Goal: Task Accomplishment & Management: Manage account settings

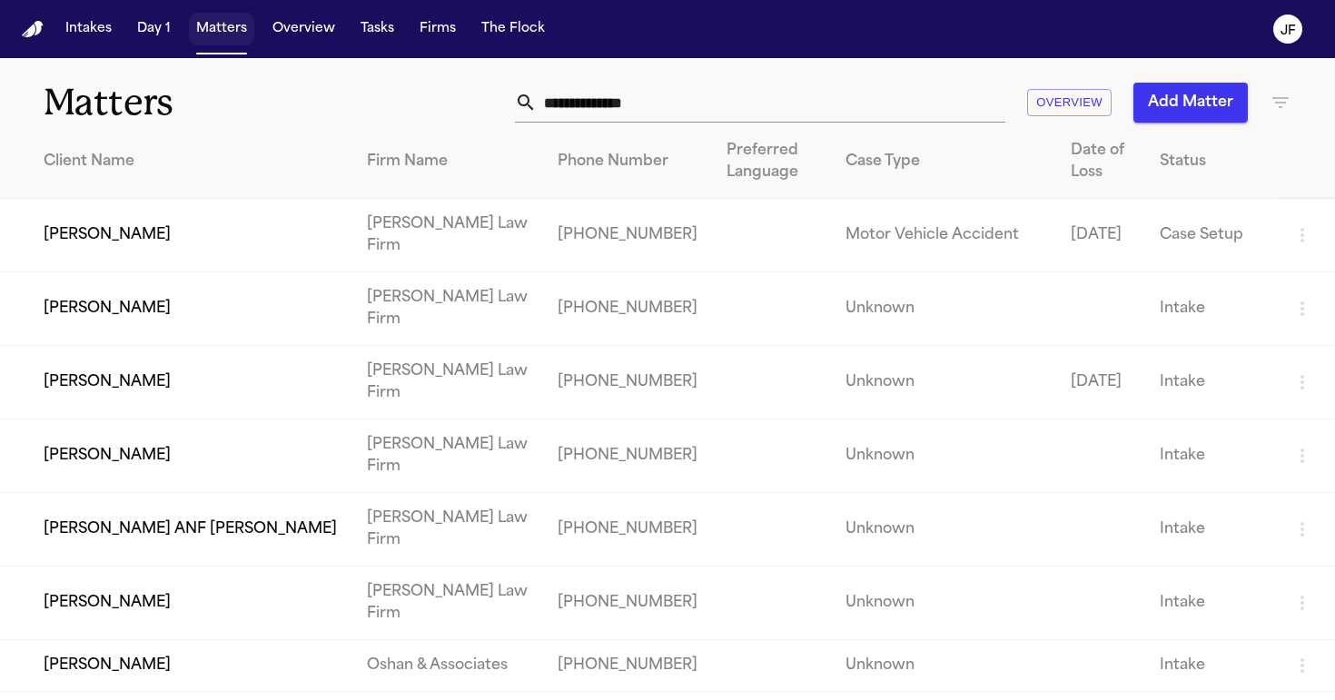
click at [245, 30] on button "Matters" at bounding box center [221, 29] width 65 height 33
click at [216, 34] on button "Matters" at bounding box center [221, 29] width 65 height 33
click at [595, 113] on input "text" at bounding box center [771, 103] width 469 height 40
click at [620, 94] on input "text" at bounding box center [771, 103] width 469 height 40
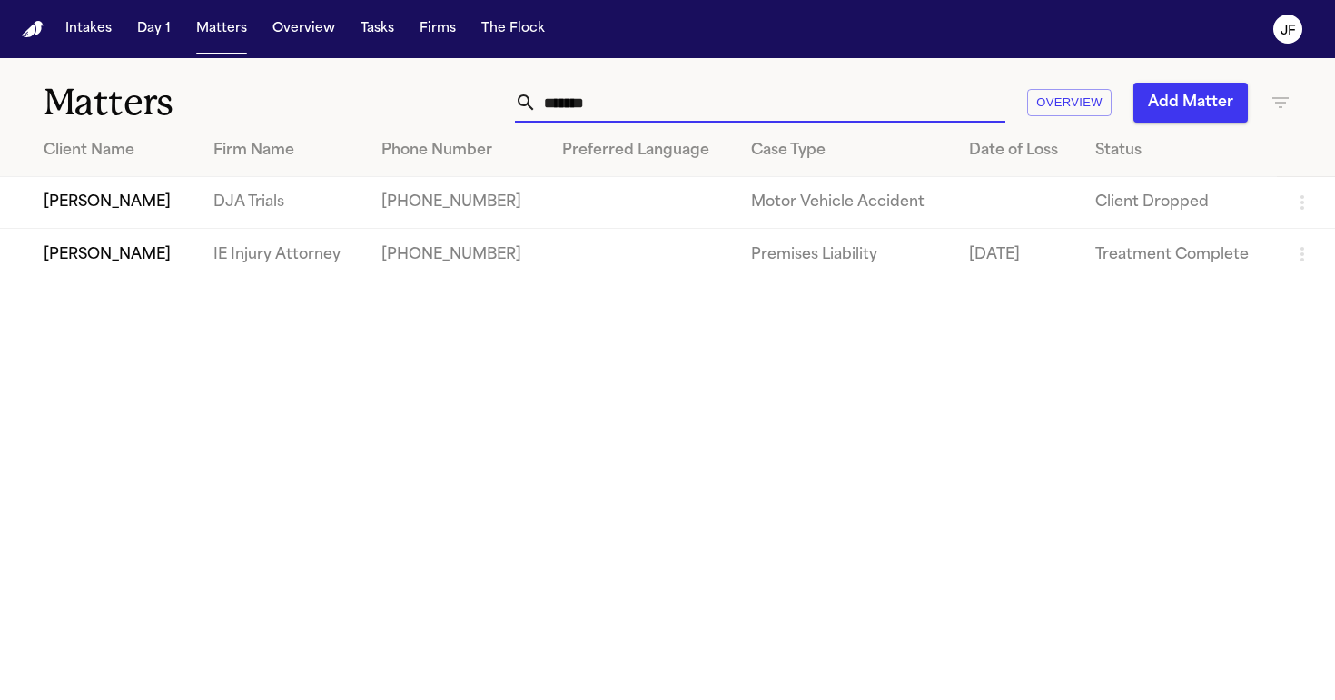
type input "********"
drag, startPoint x: 538, startPoint y: 139, endPoint x: 126, endPoint y: 263, distance: 430.6
click at [126, 263] on td "[PERSON_NAME]" at bounding box center [99, 255] width 199 height 52
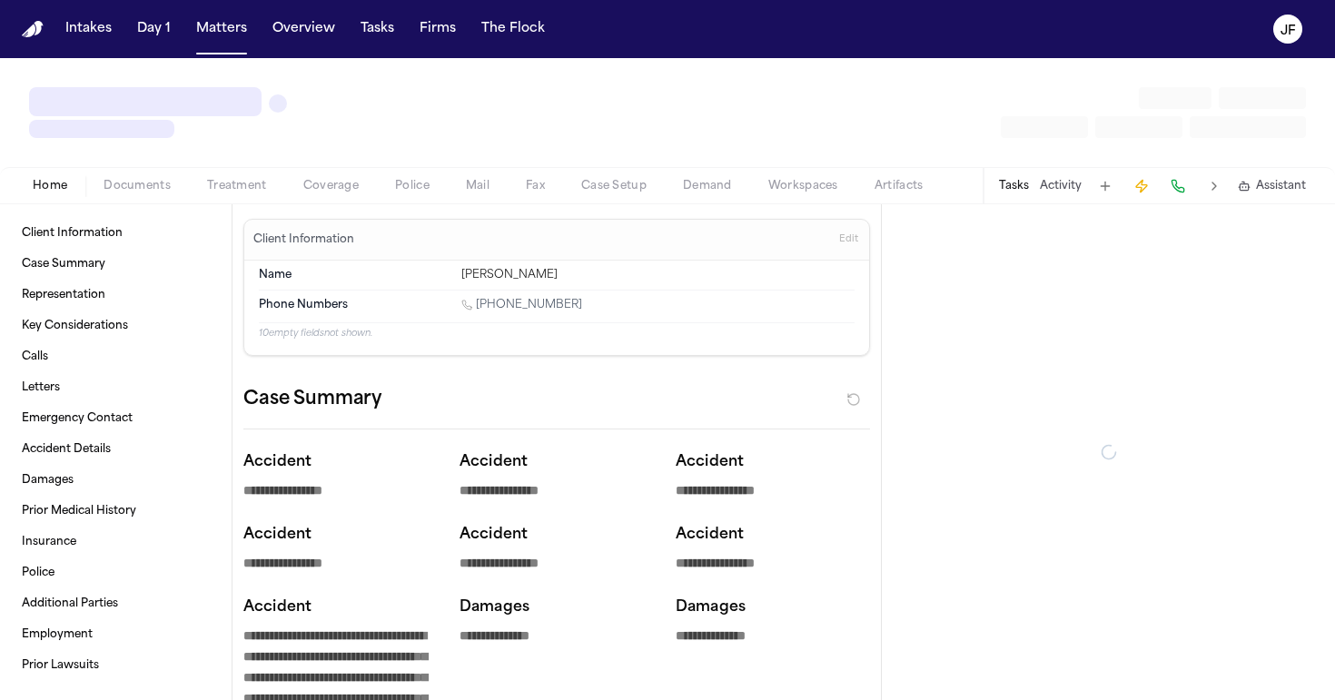
type textarea "*"
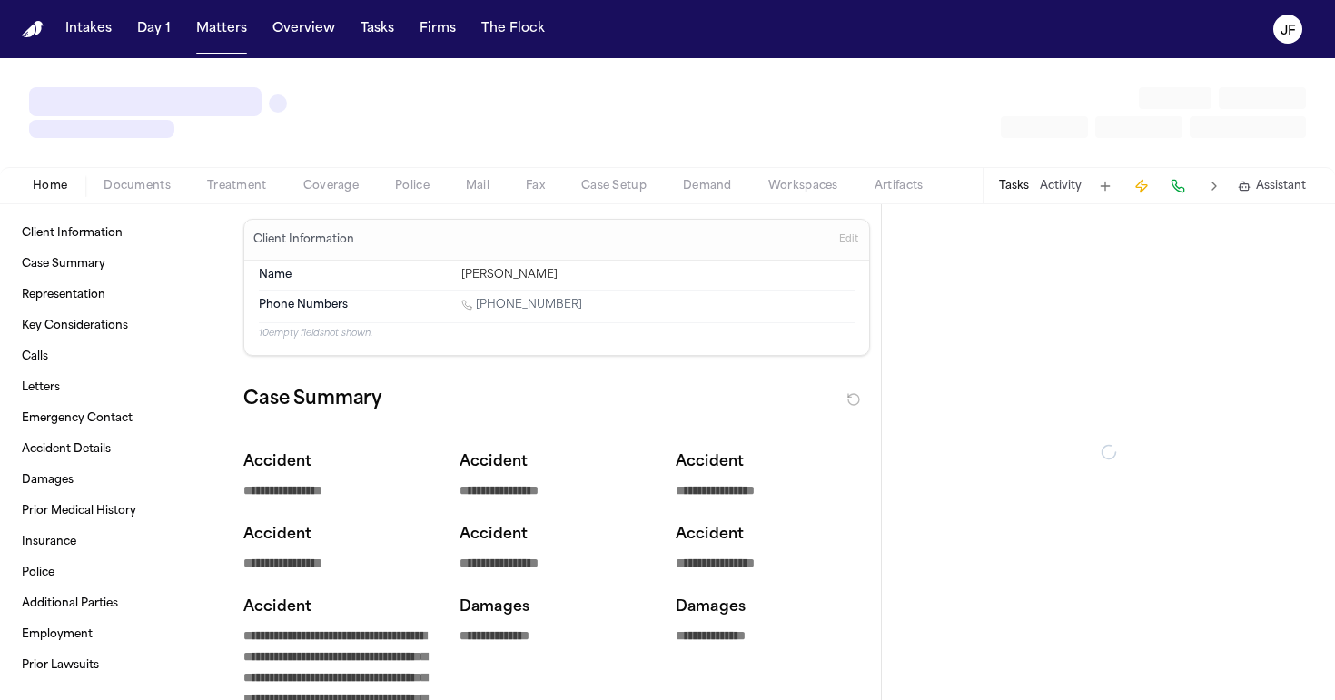
type textarea "*"
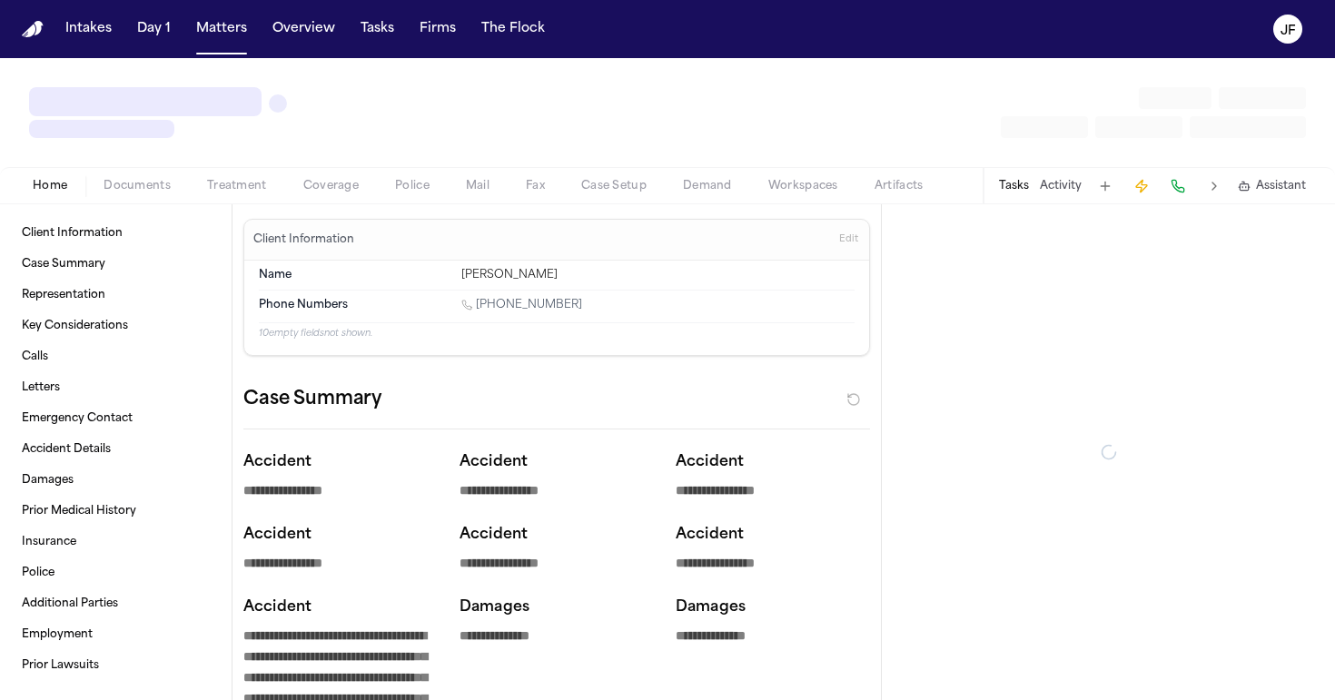
type textarea "*"
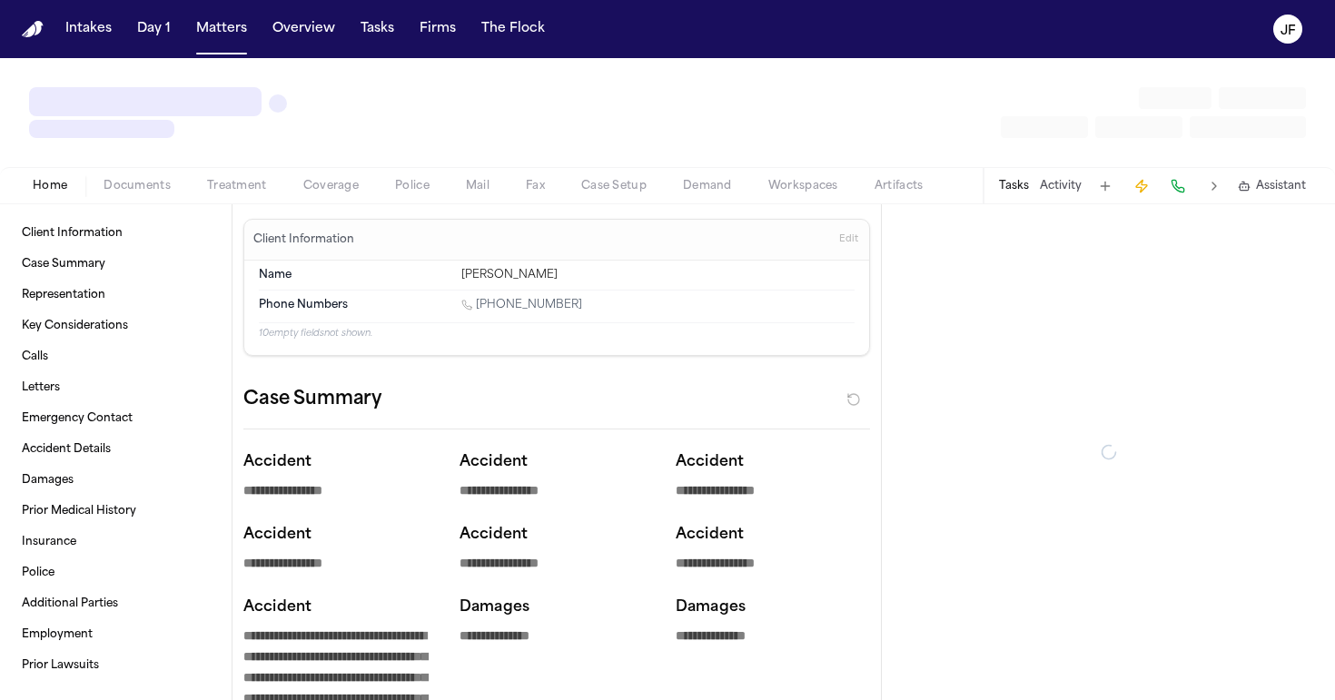
type textarea "*"
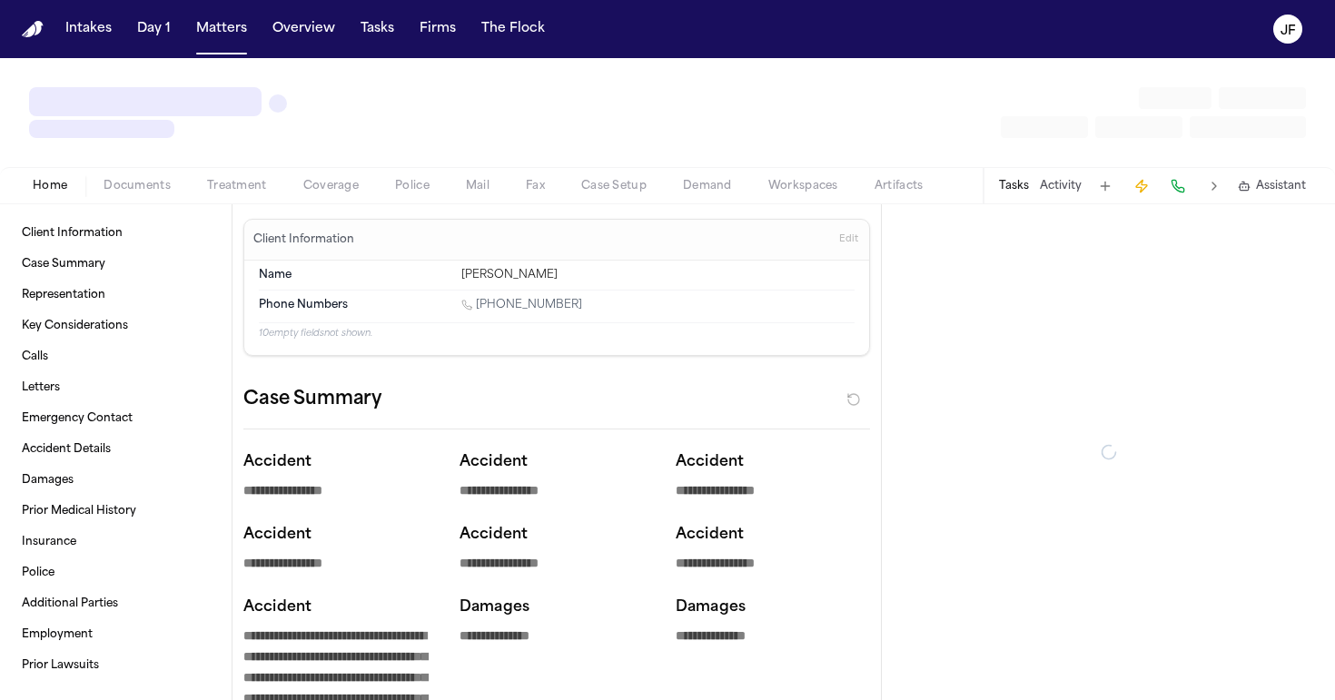
type textarea "*"
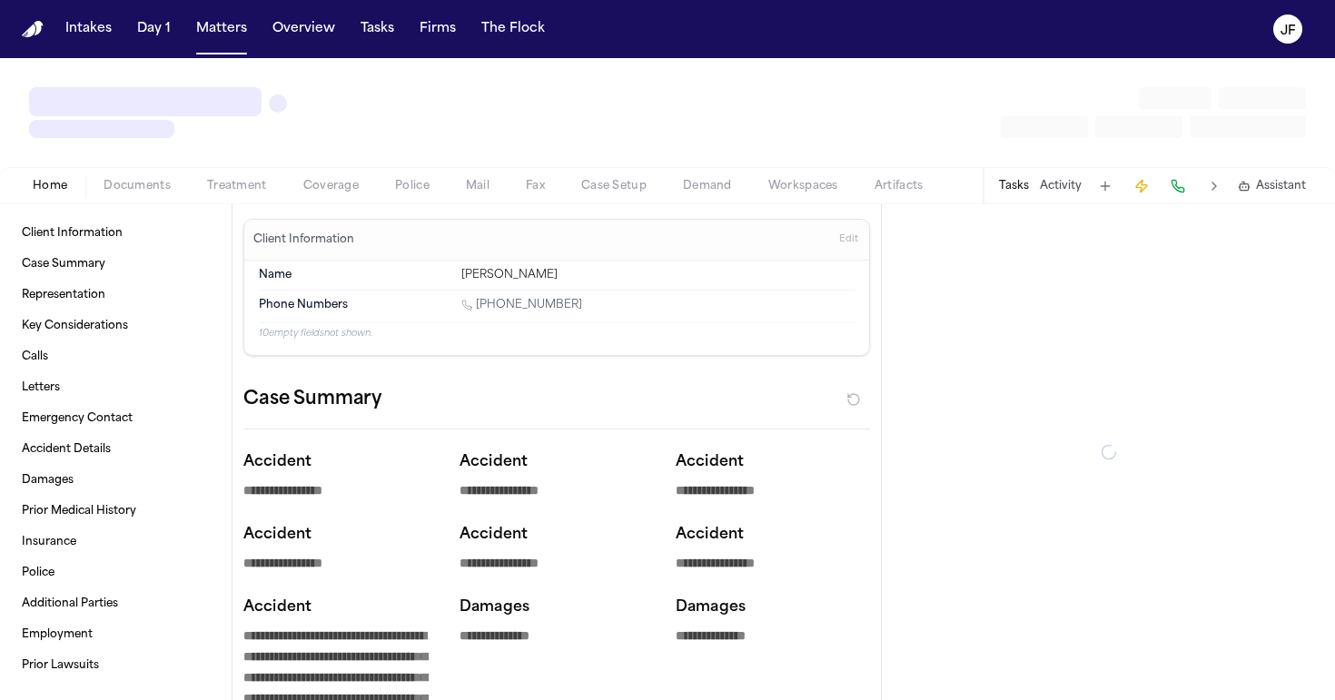
type textarea "*"
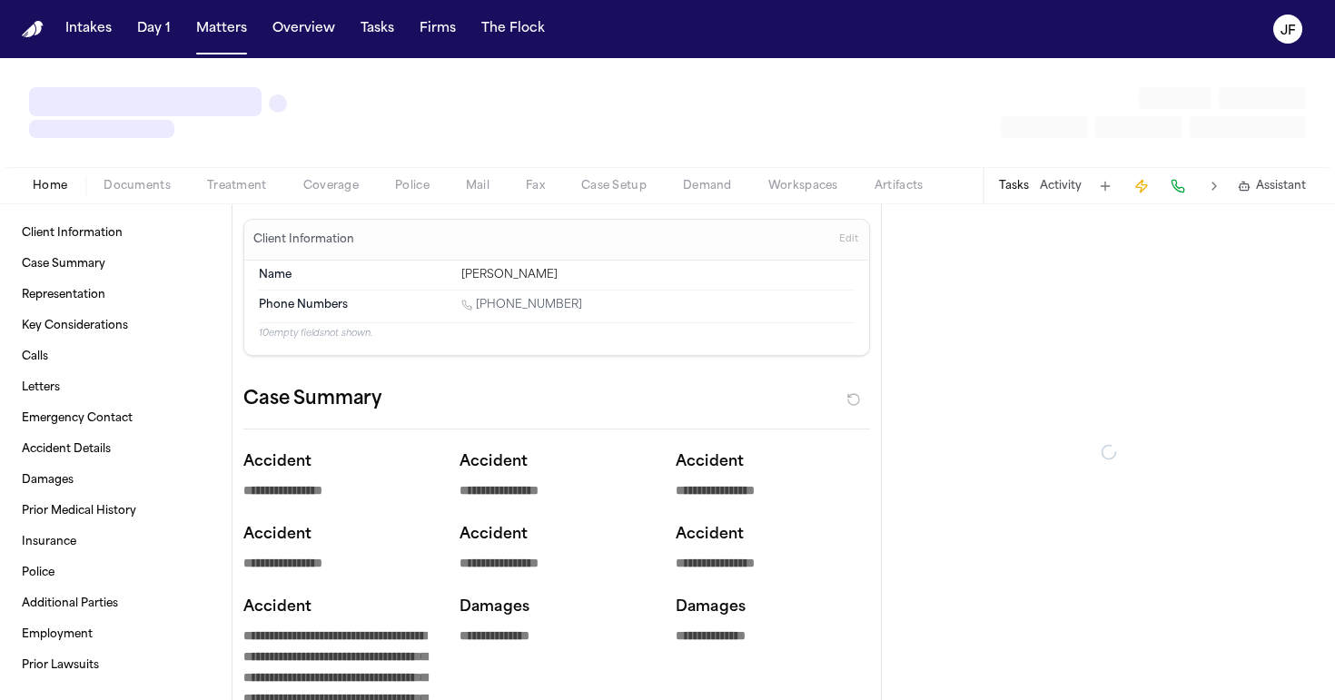
type textarea "*"
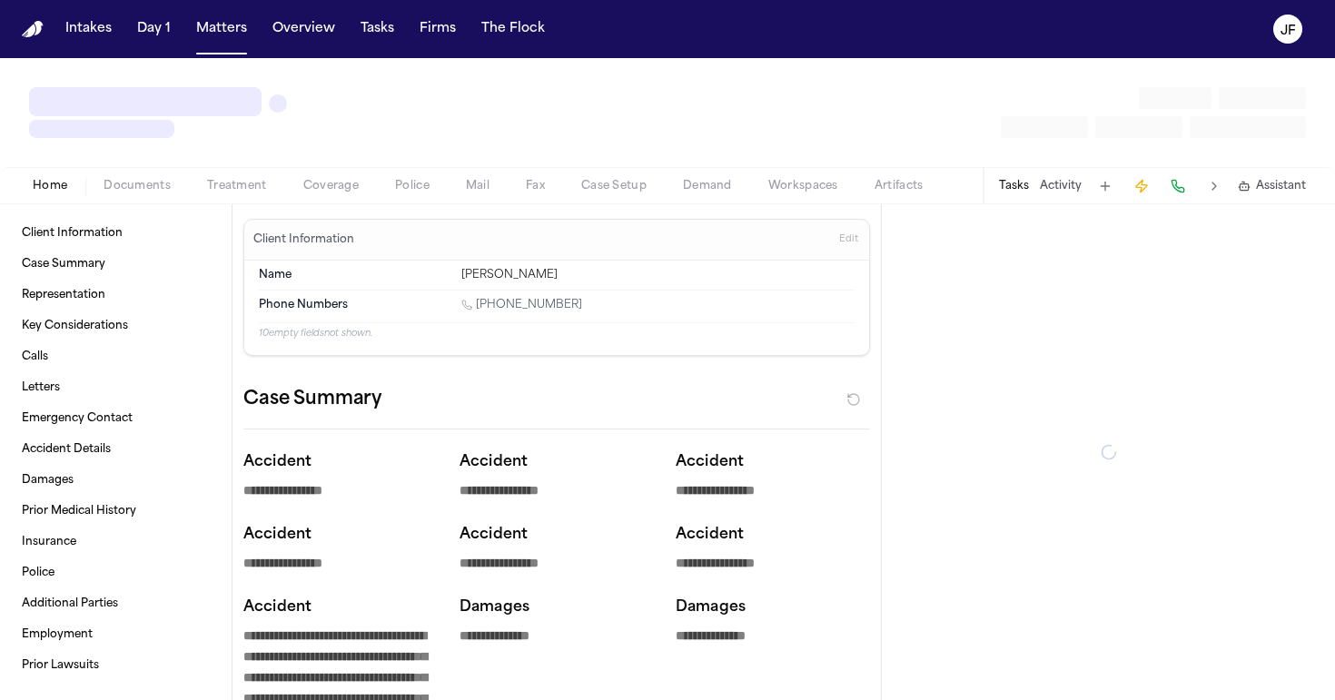
type textarea "*"
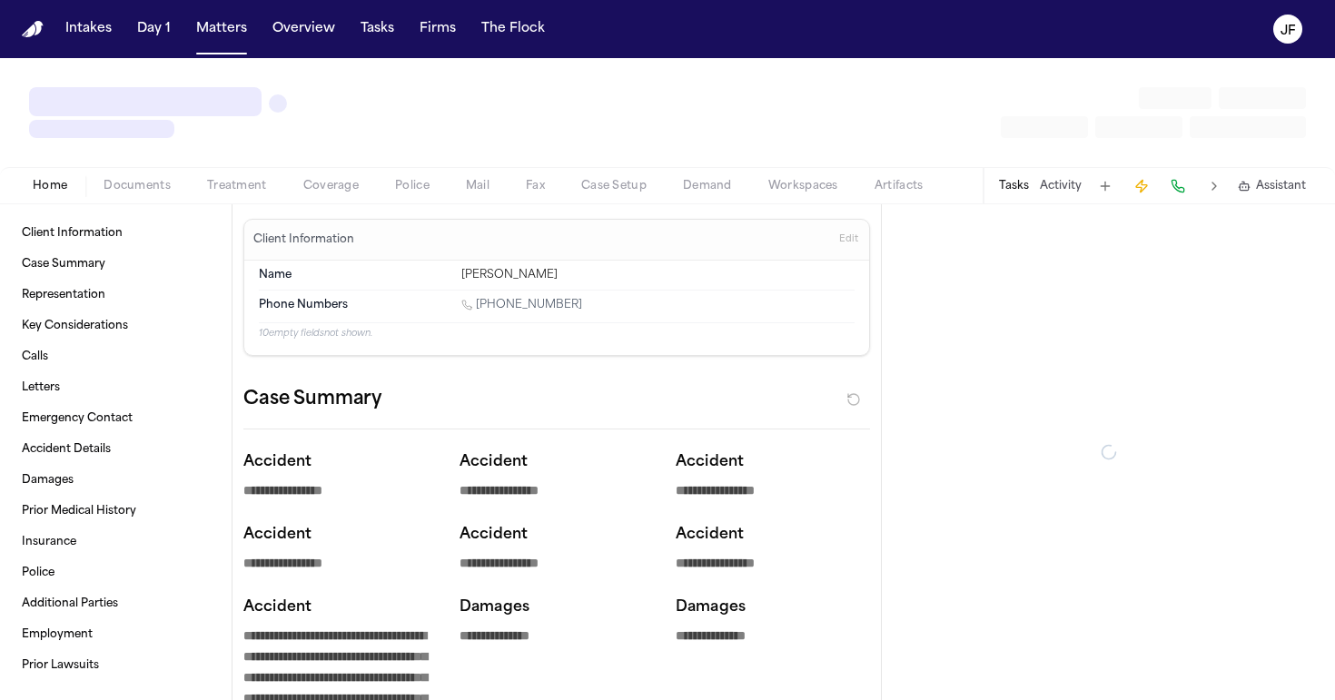
type textarea "*"
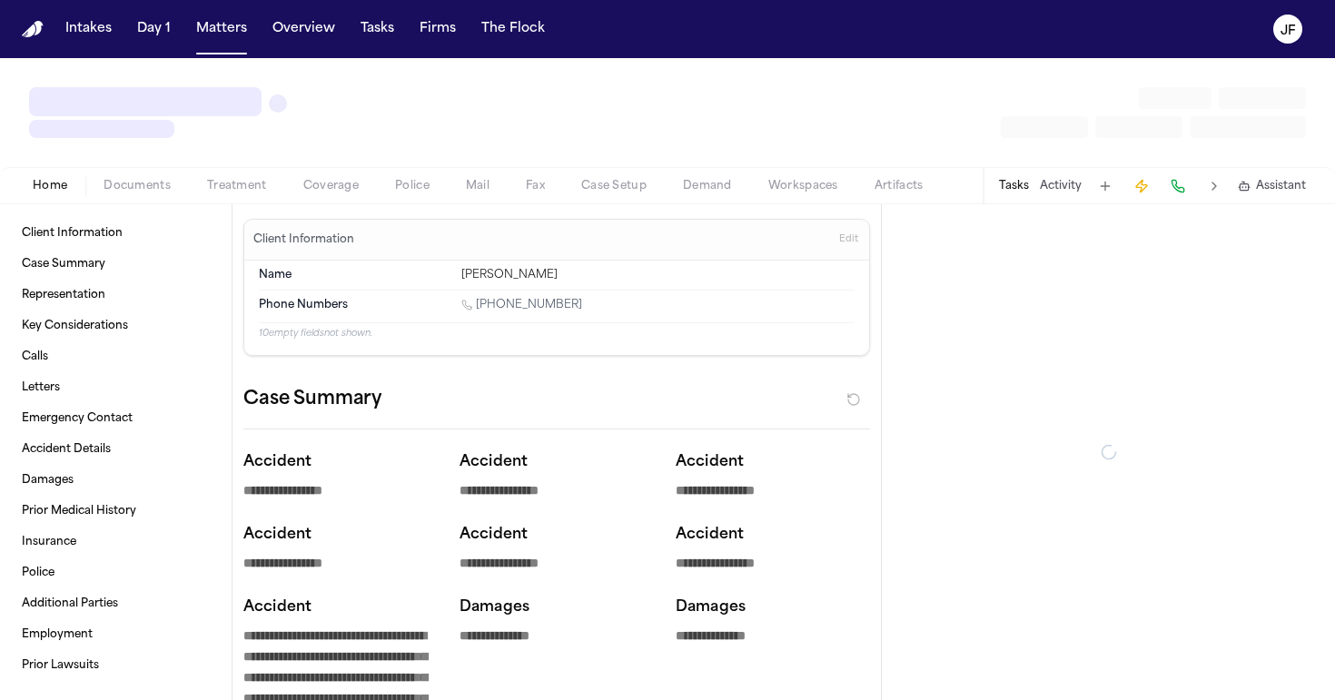
type textarea "*"
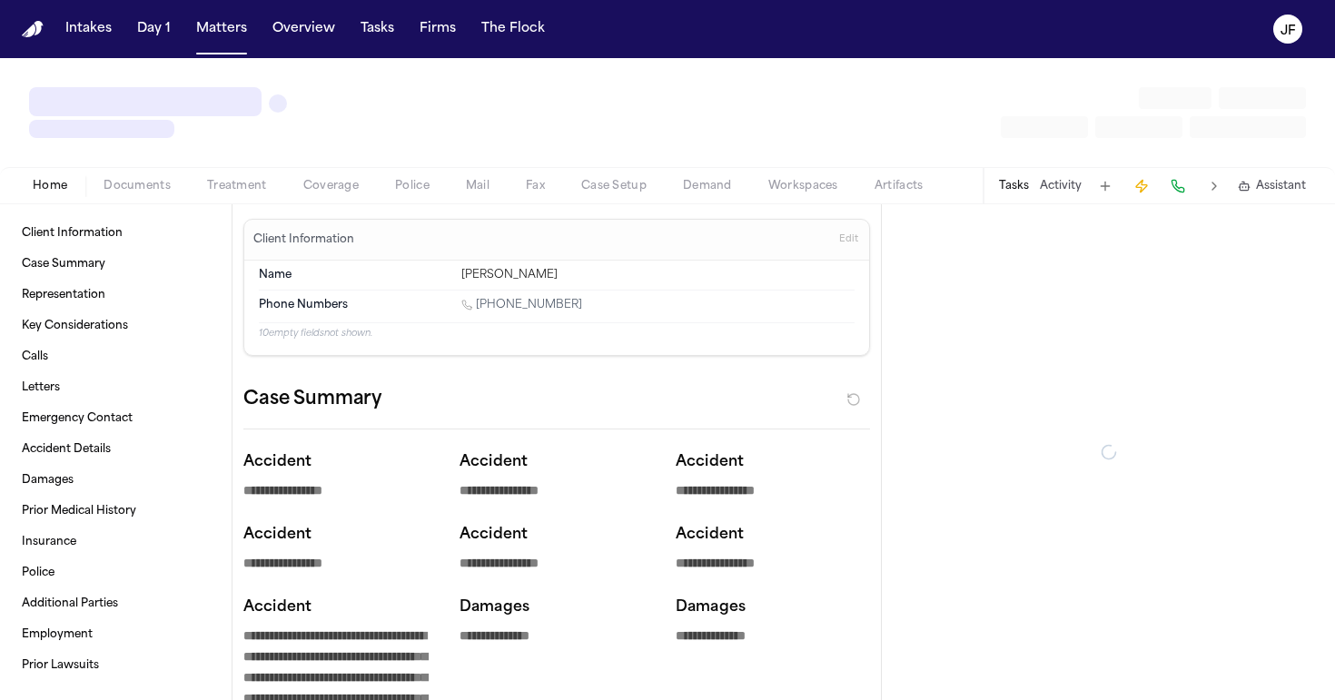
type textarea "*"
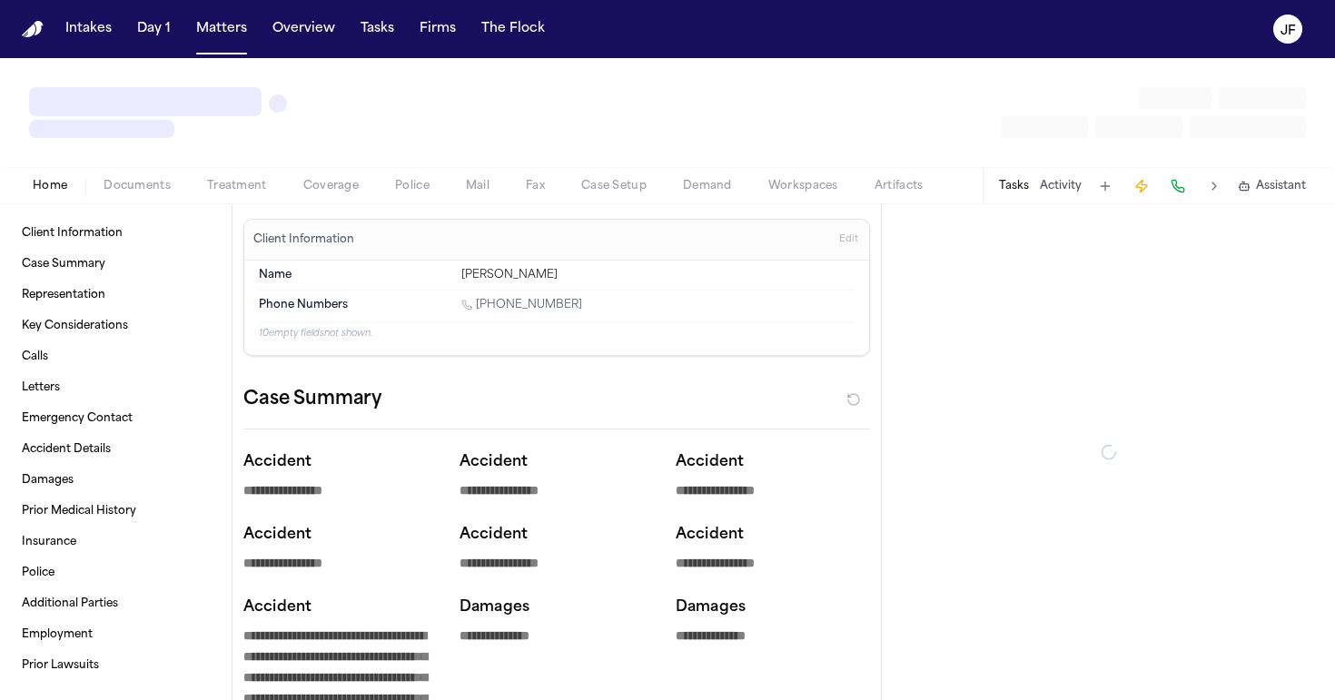
type textarea "*"
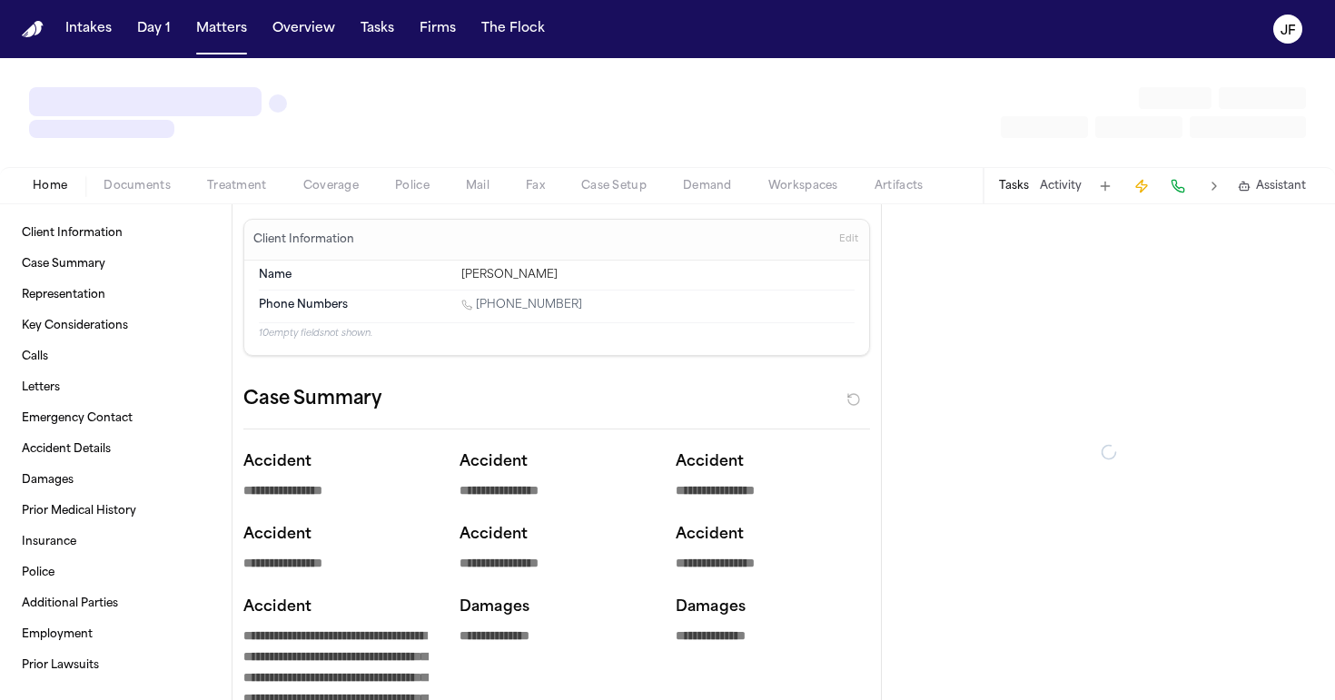
type textarea "*"
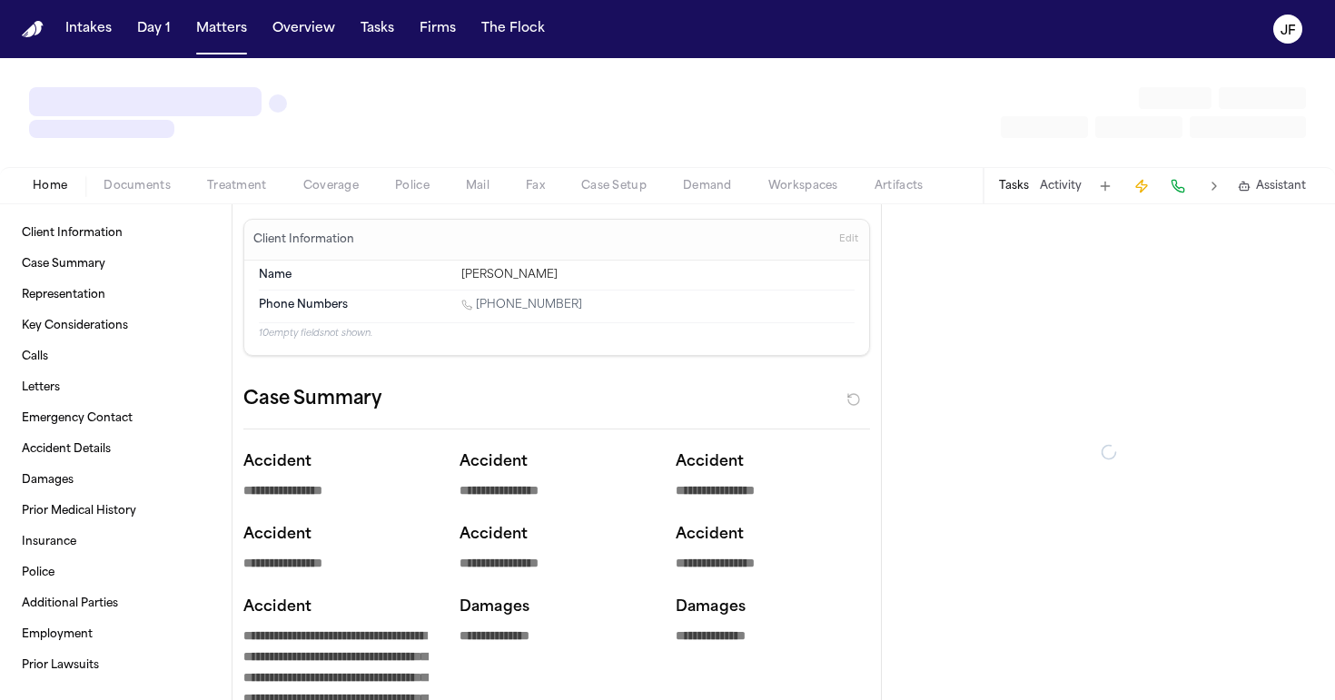
type textarea "*"
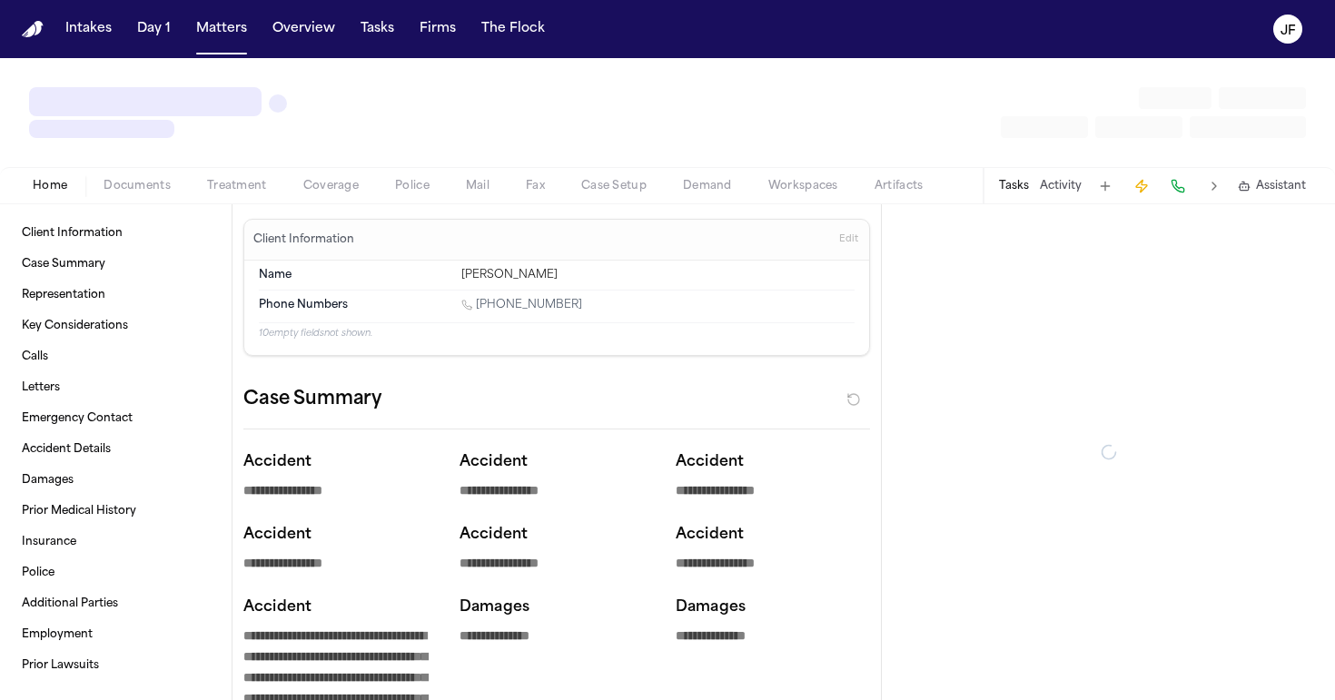
type textarea "*"
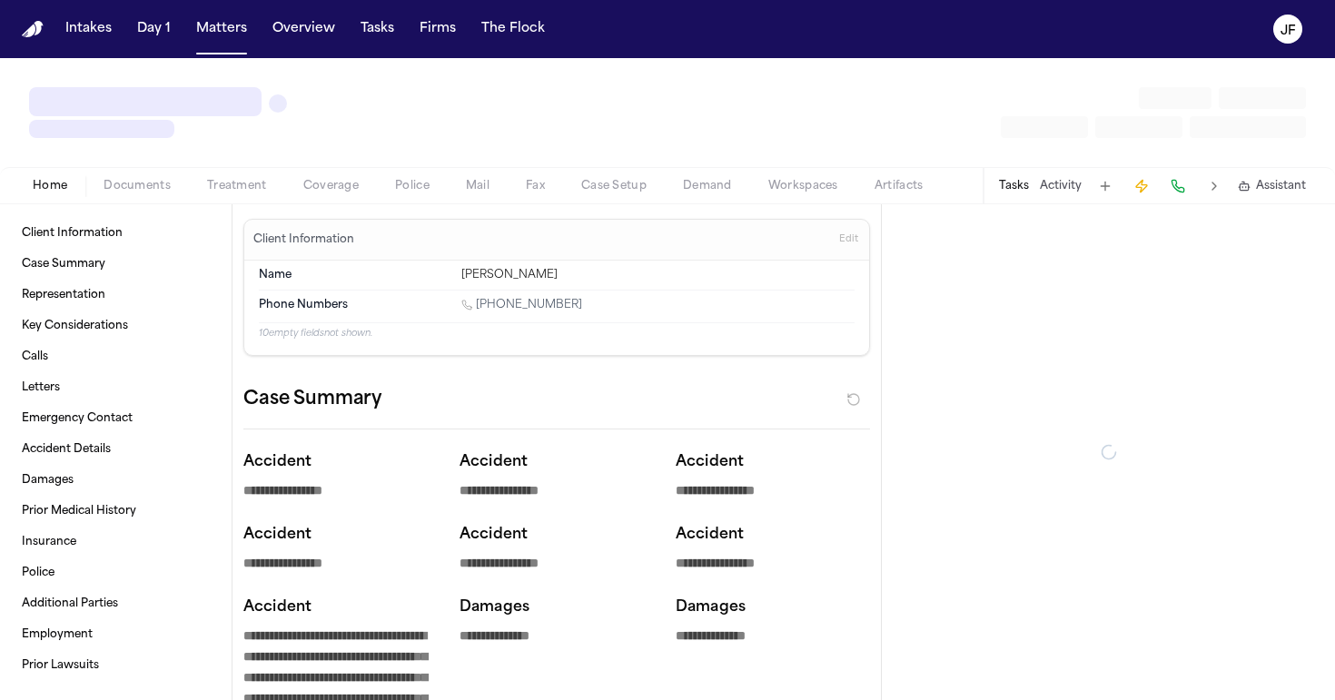
type textarea "*"
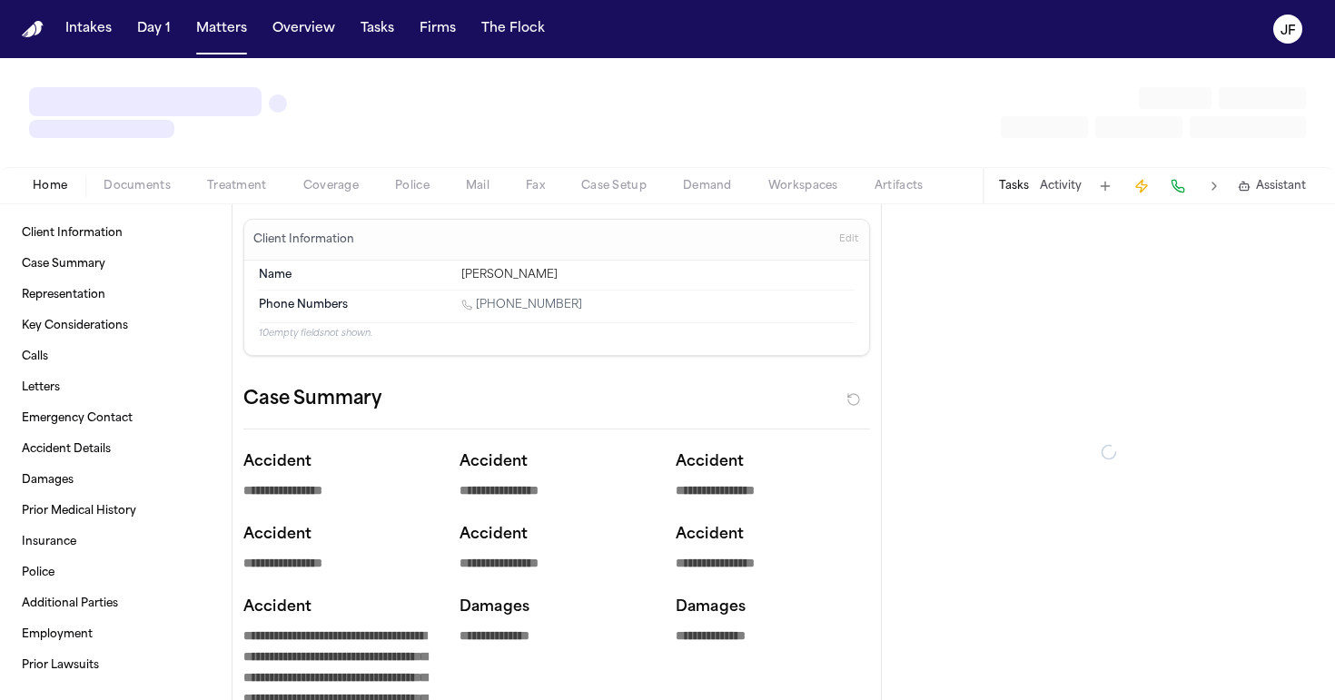
type textarea "*"
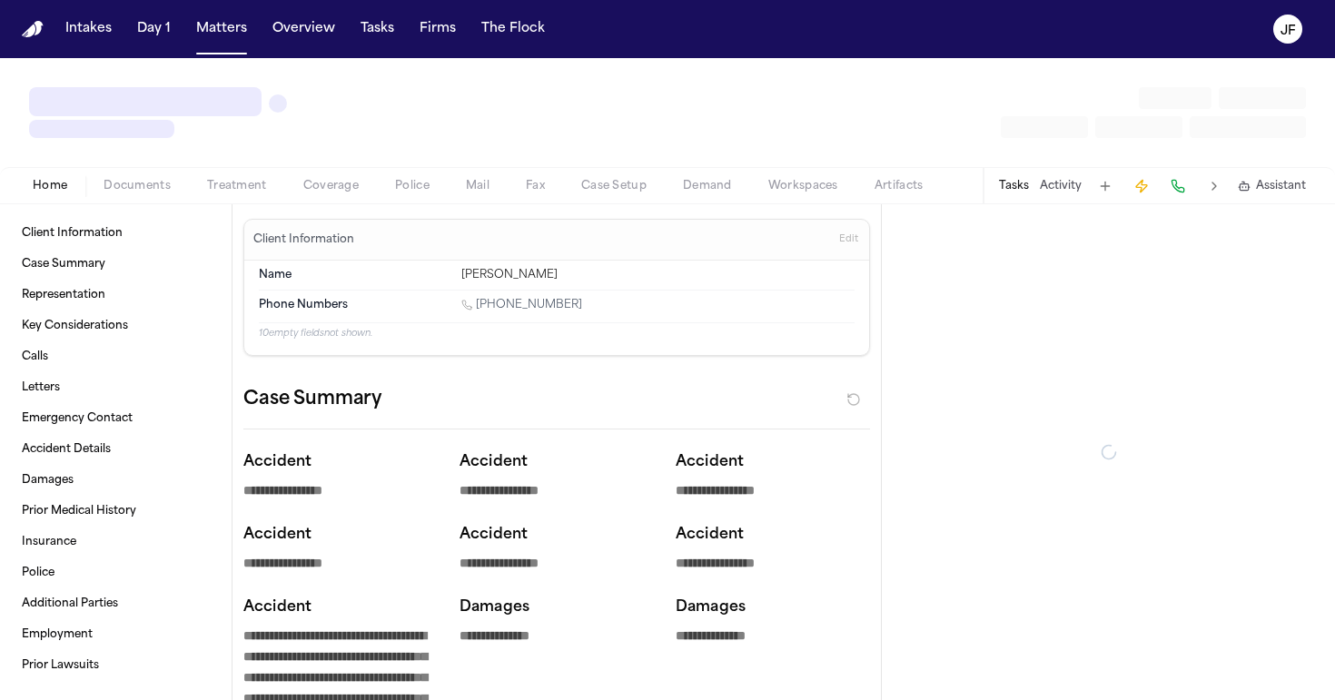
type textarea "*"
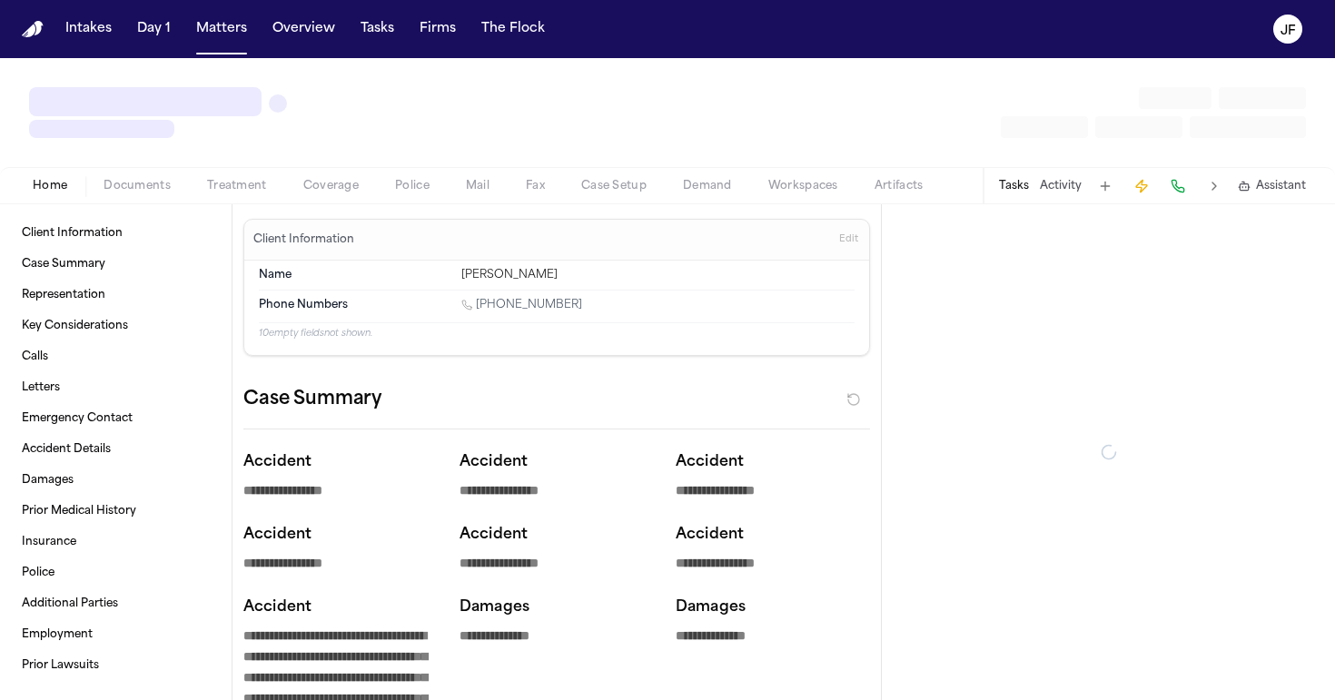
type textarea "*"
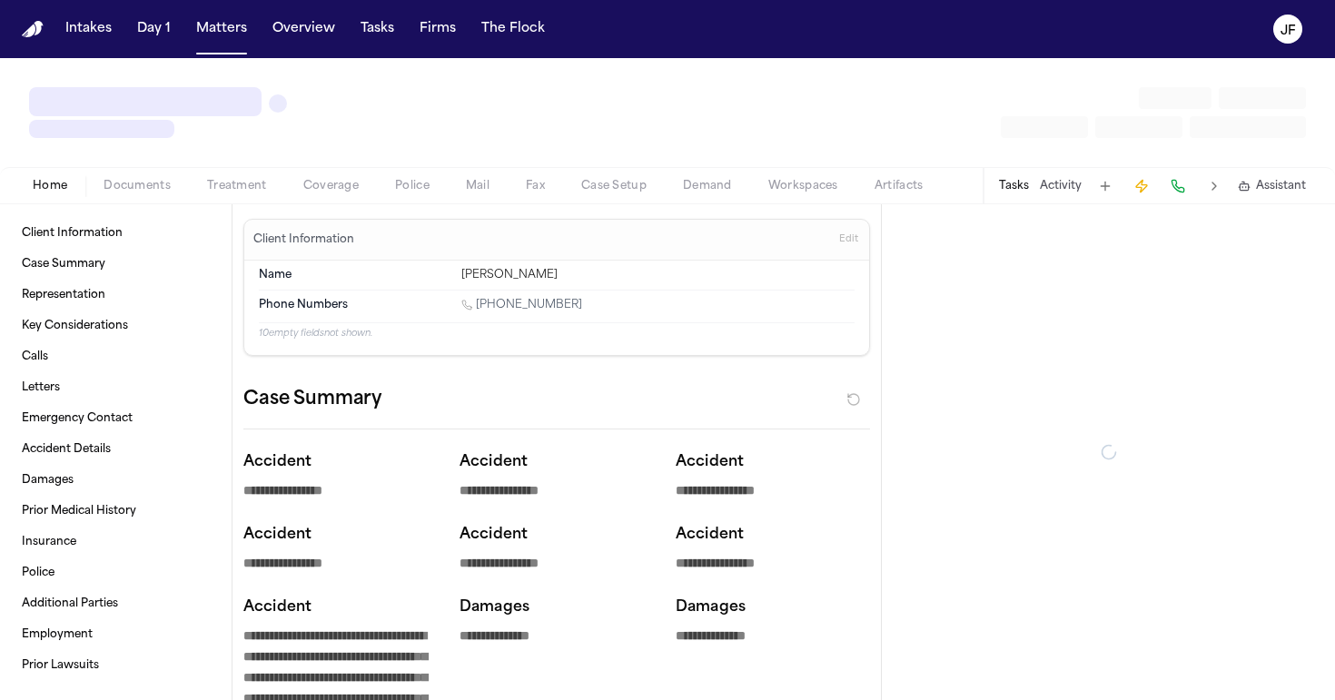
type textarea "*"
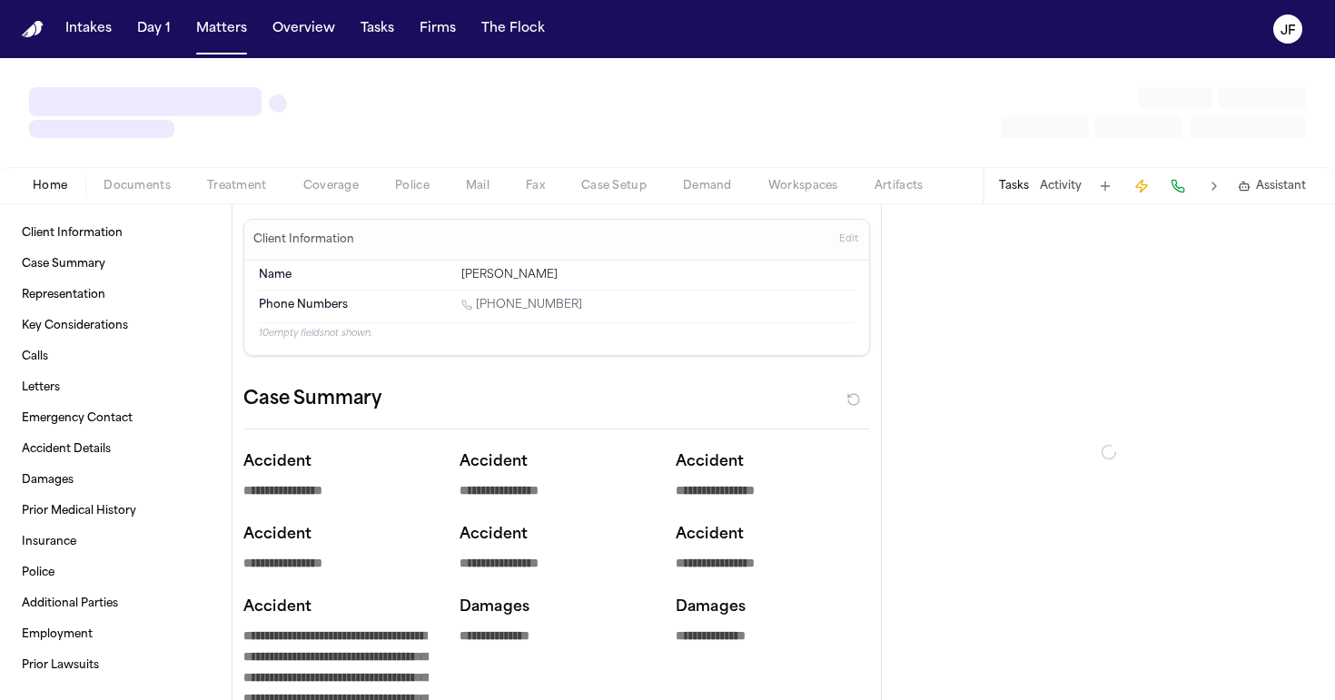
type textarea "*"
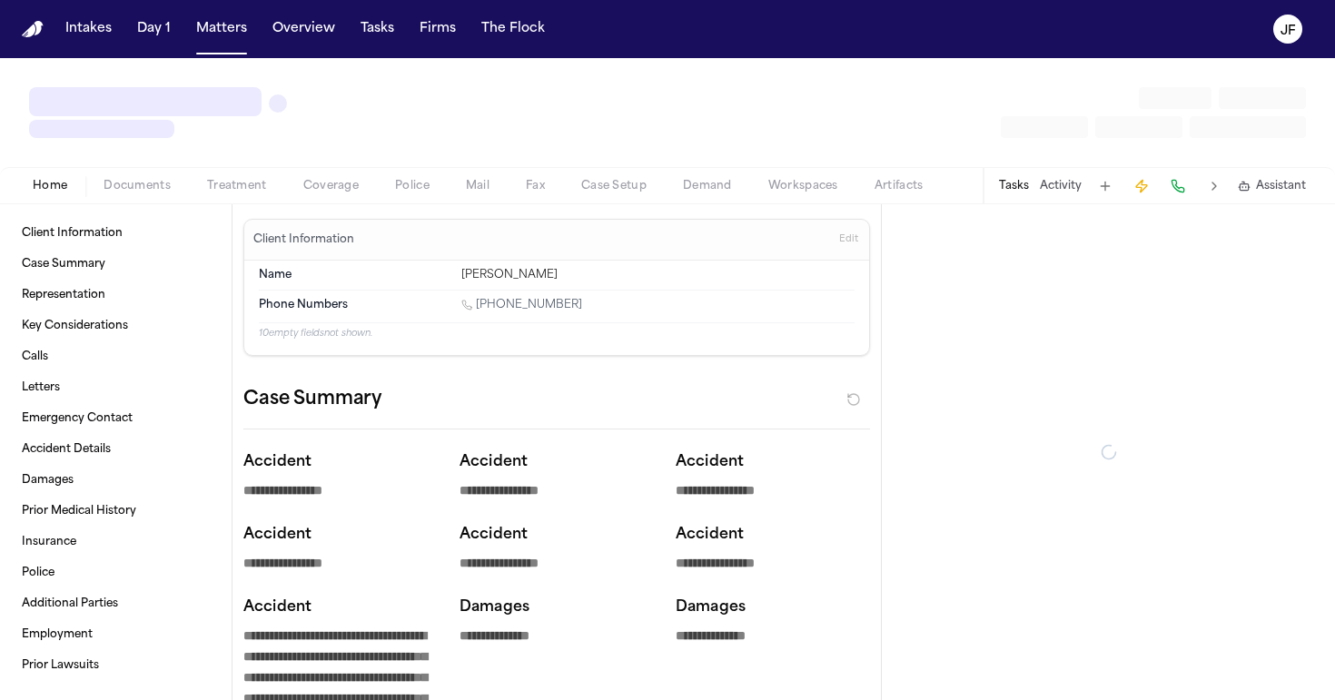
type textarea "*"
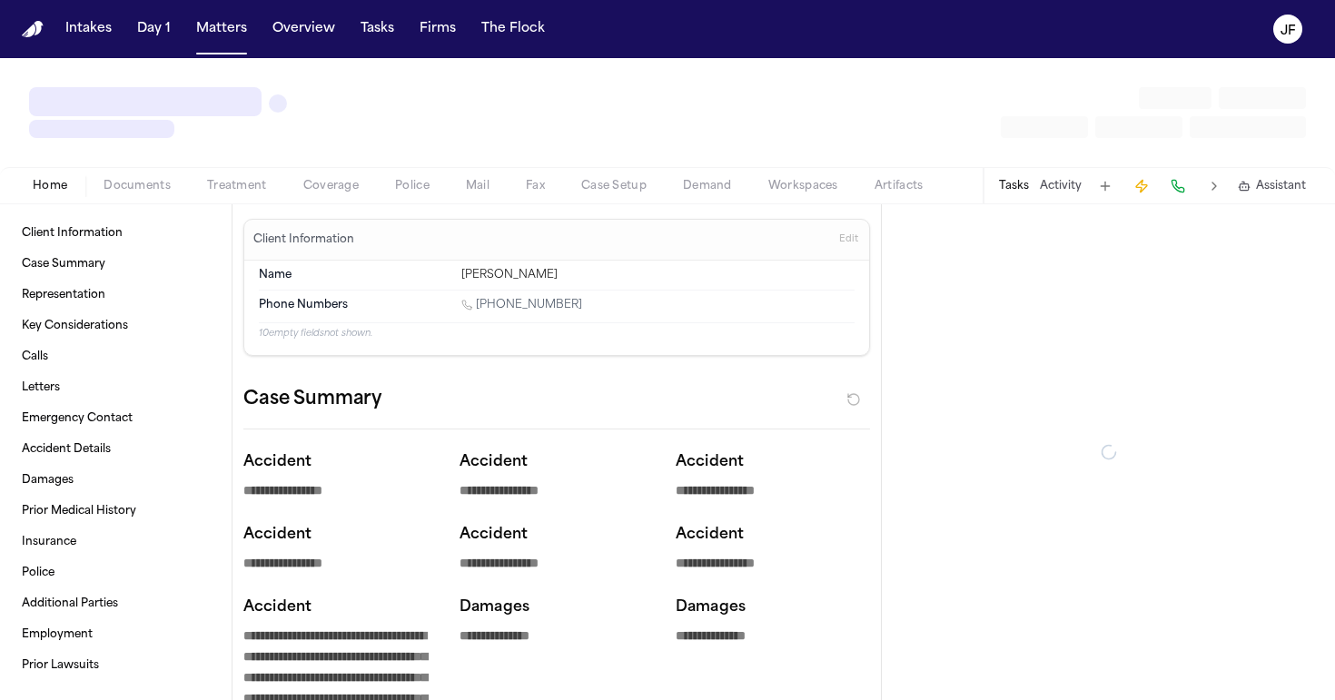
type textarea "*"
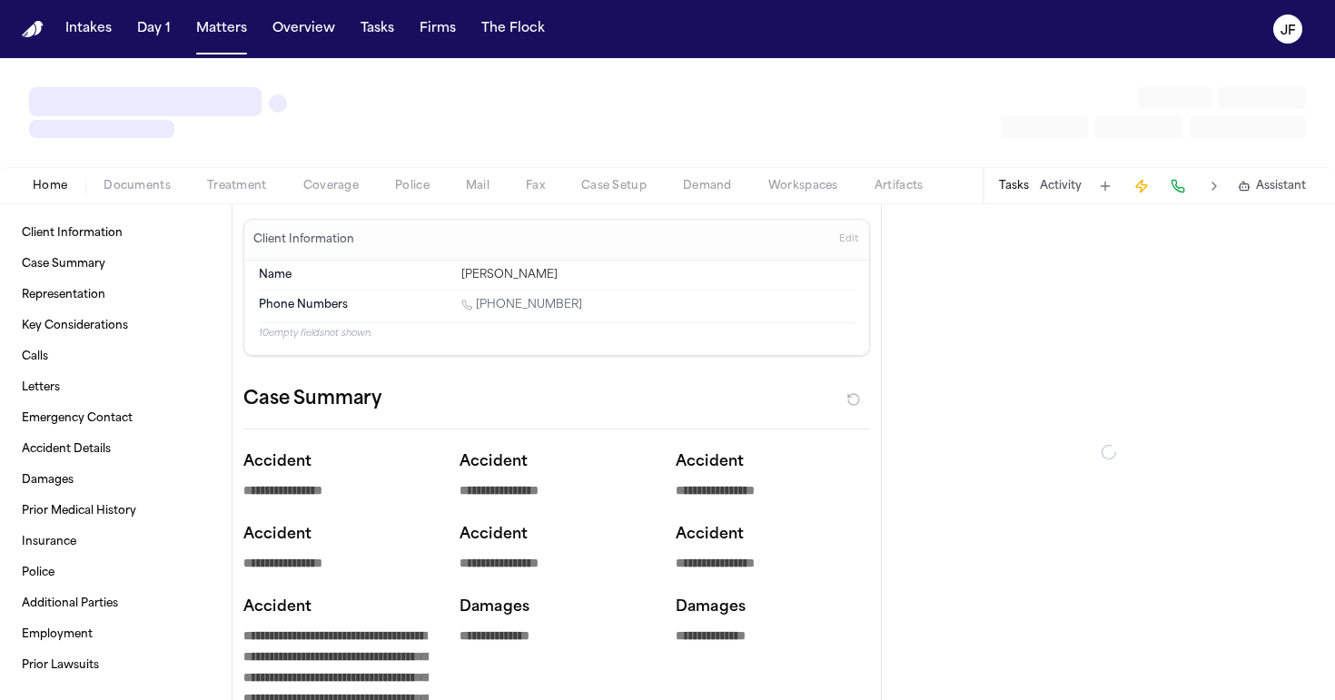
type textarea "*"
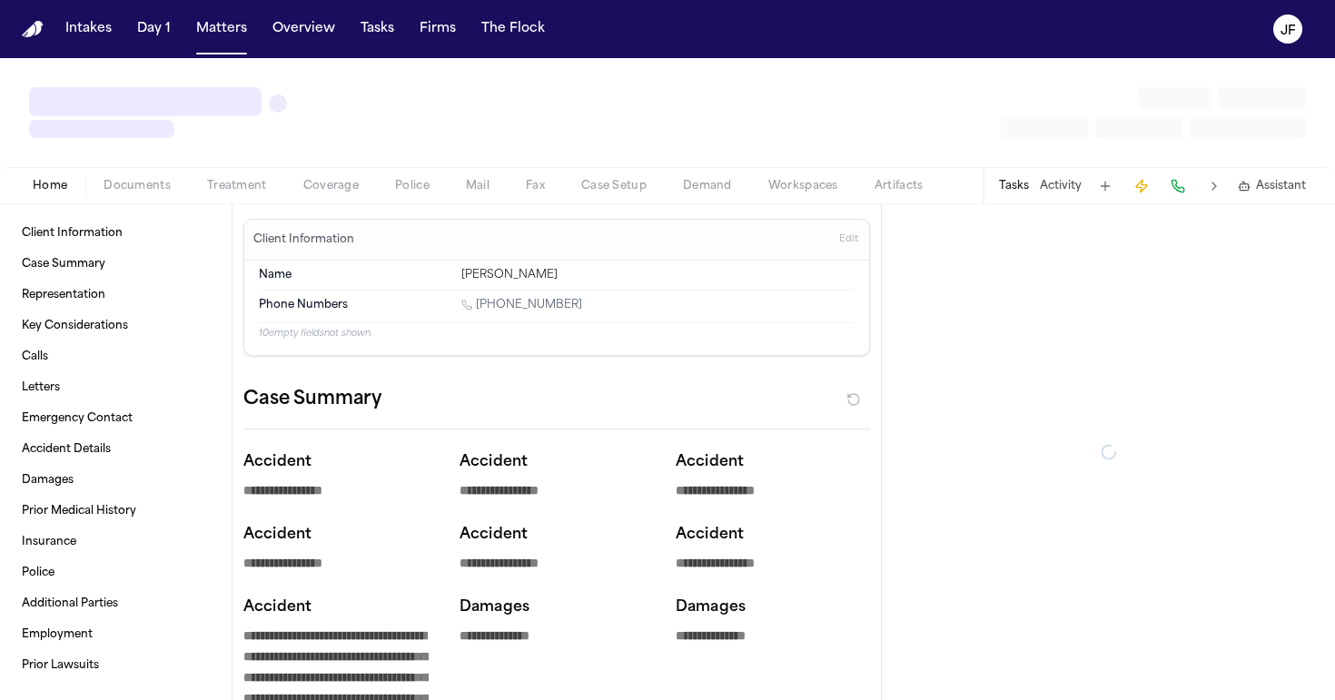
type textarea "*"
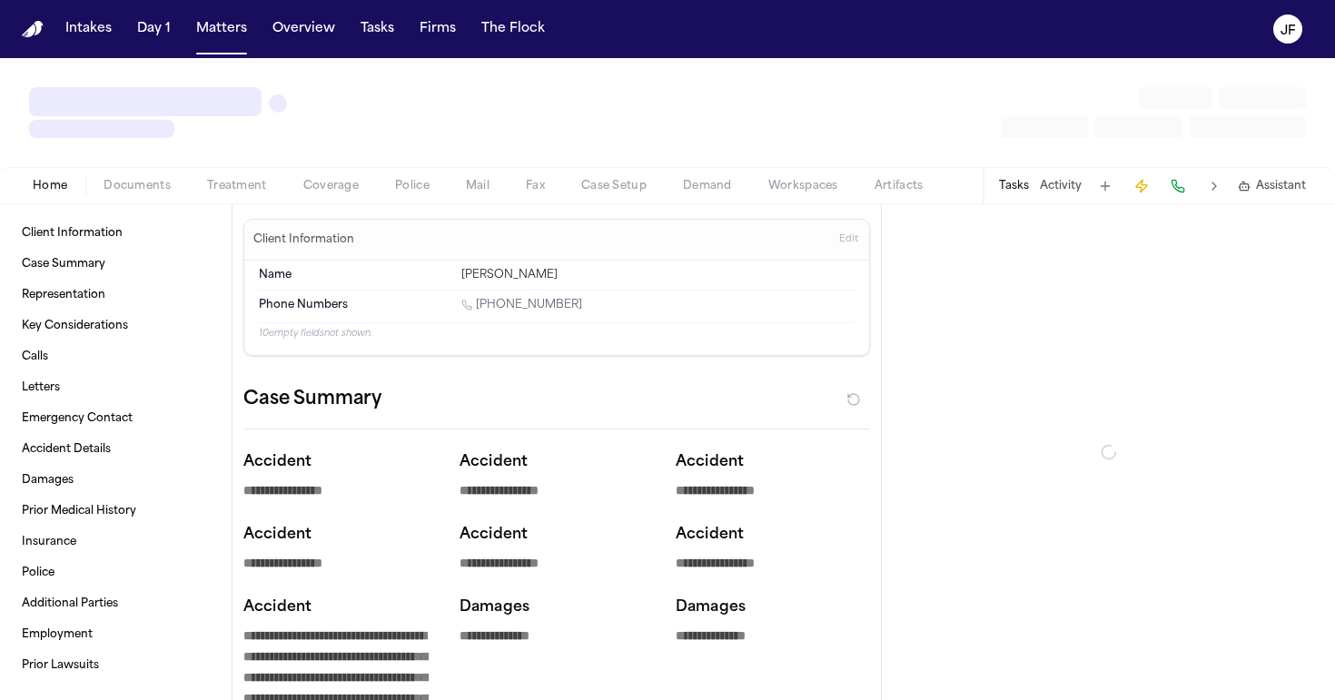
type textarea "*"
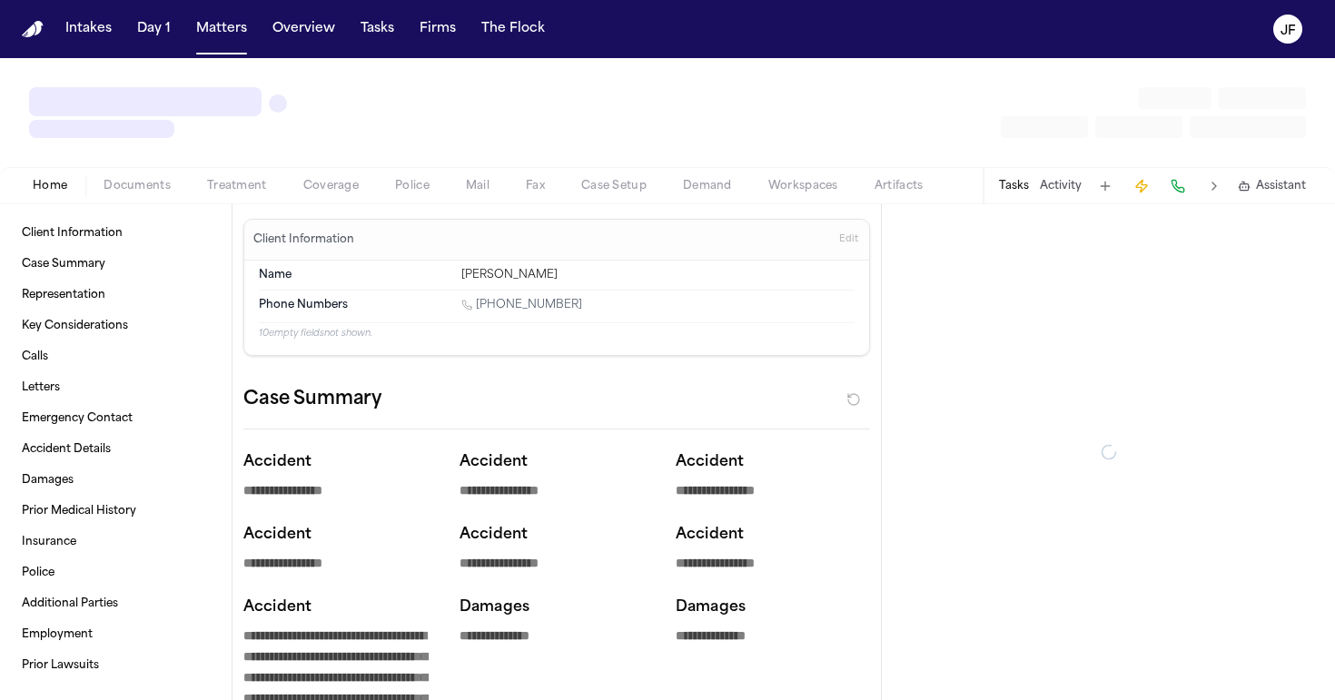
type textarea "*"
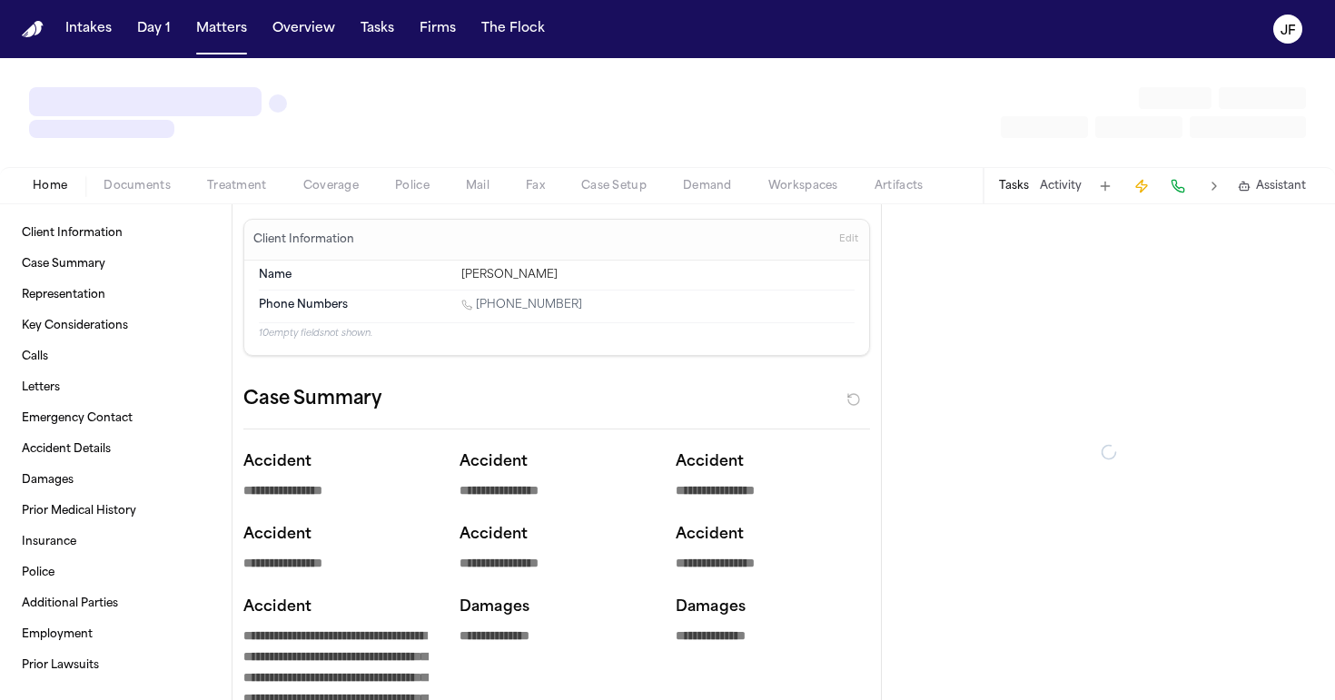
type textarea "*"
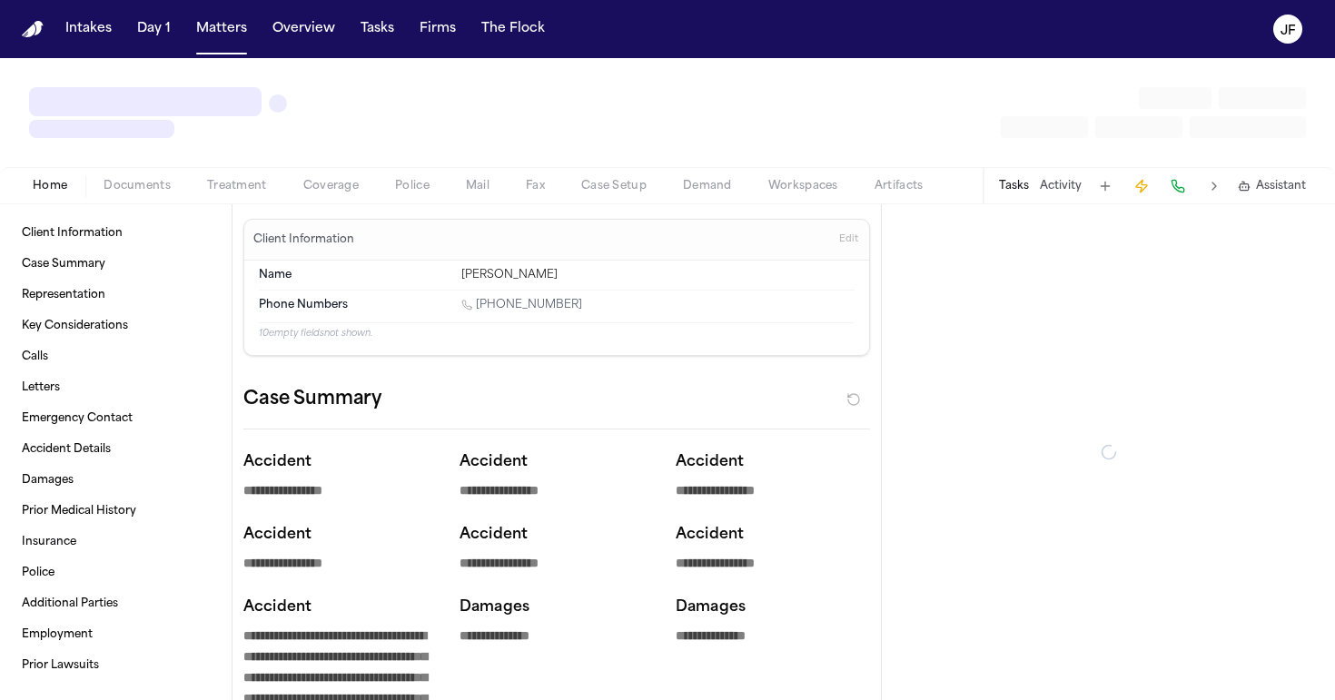
type textarea "*"
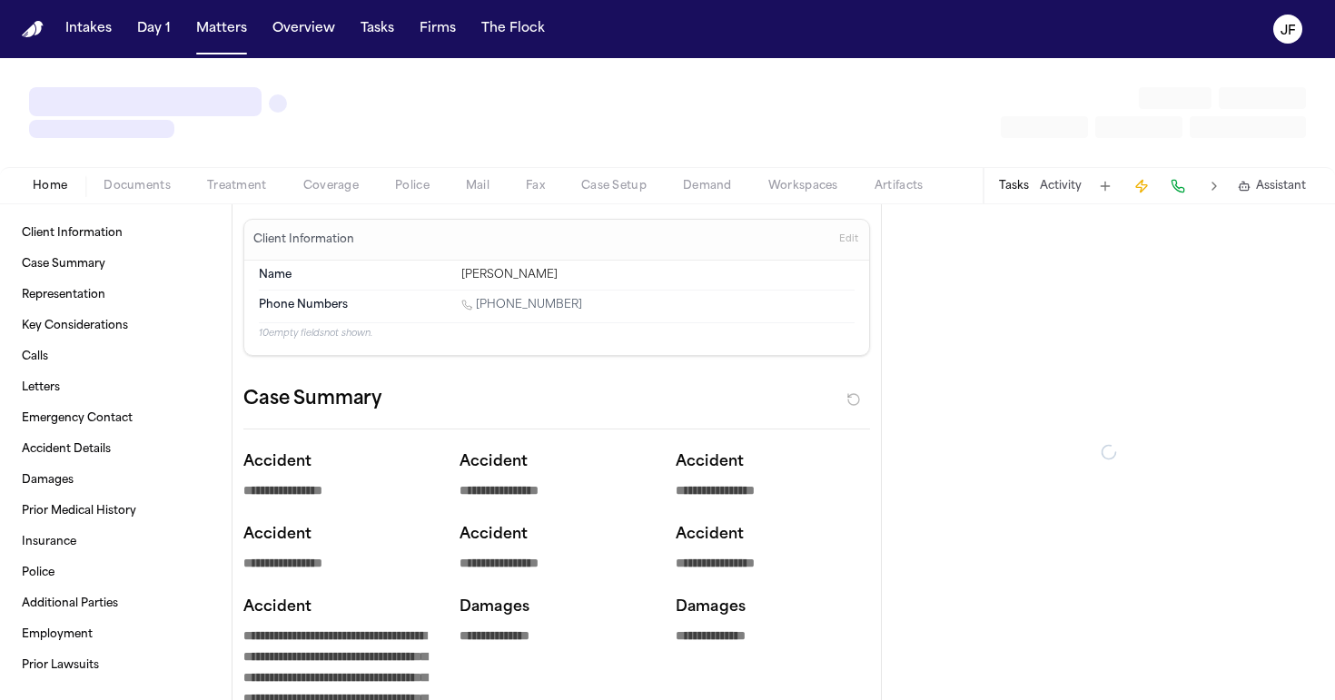
type textarea "*"
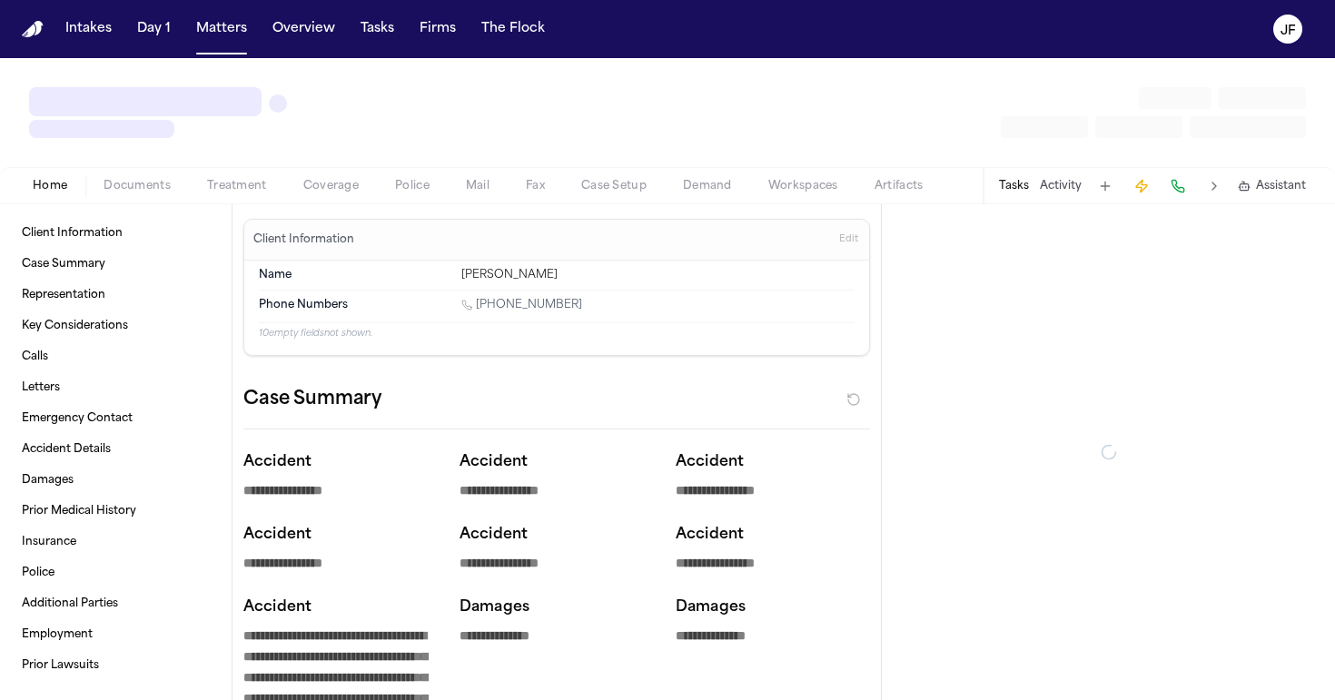
type textarea "*"
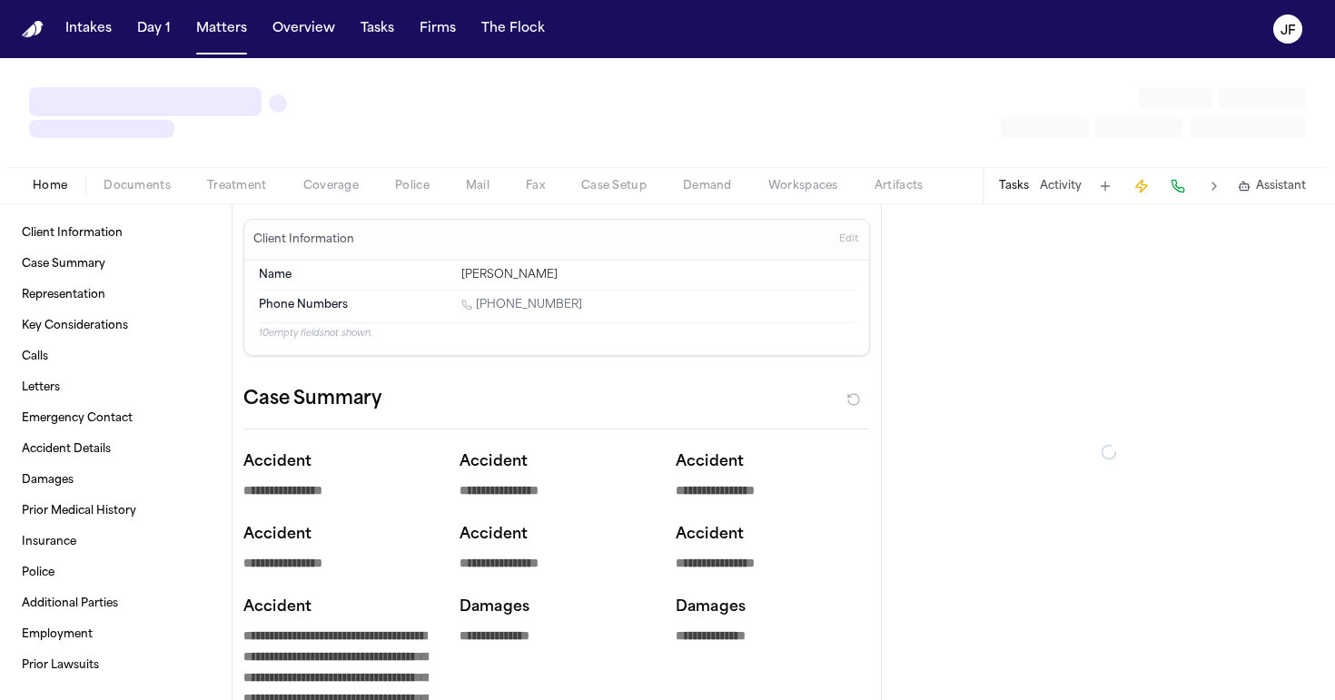
type textarea "*"
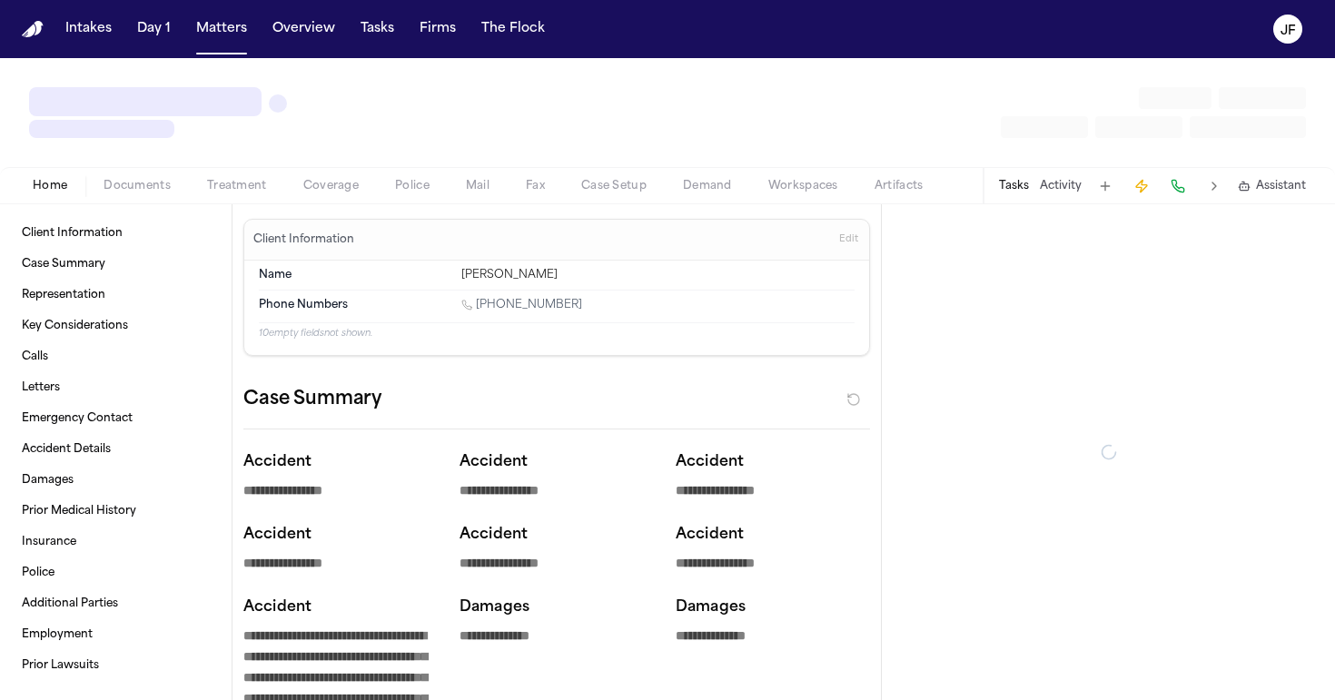
type textarea "*"
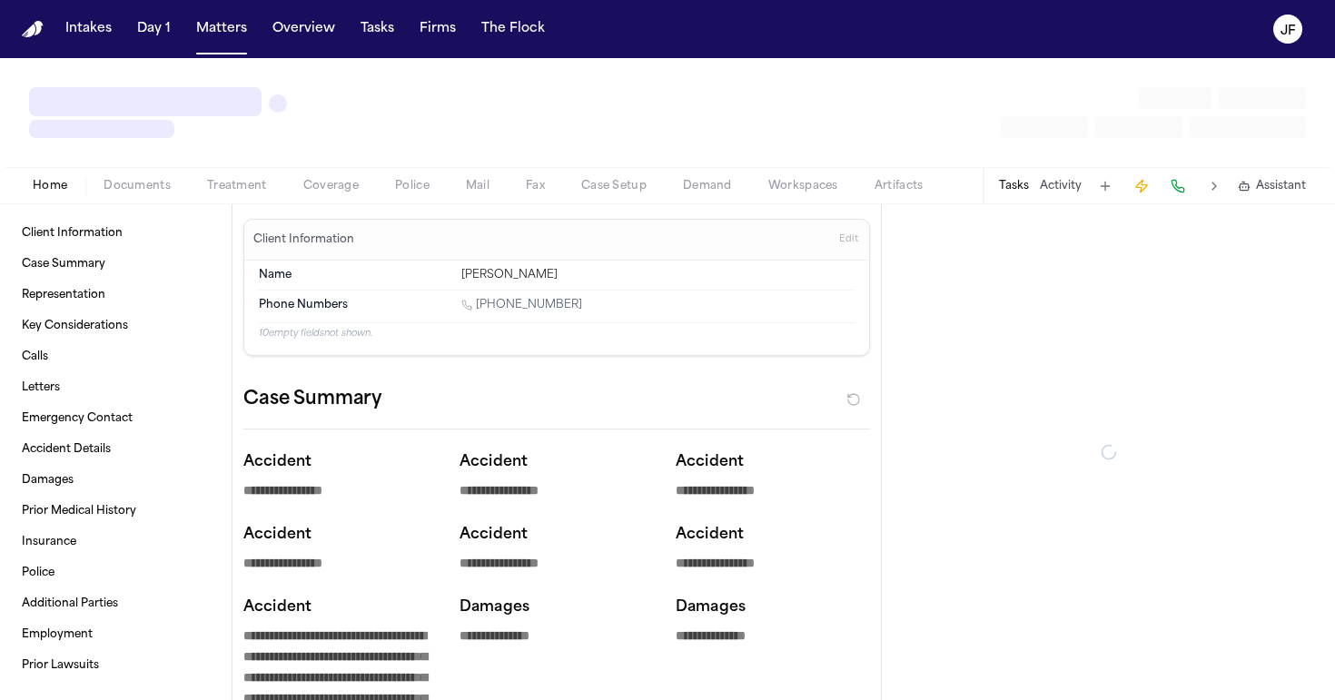
type textarea "*"
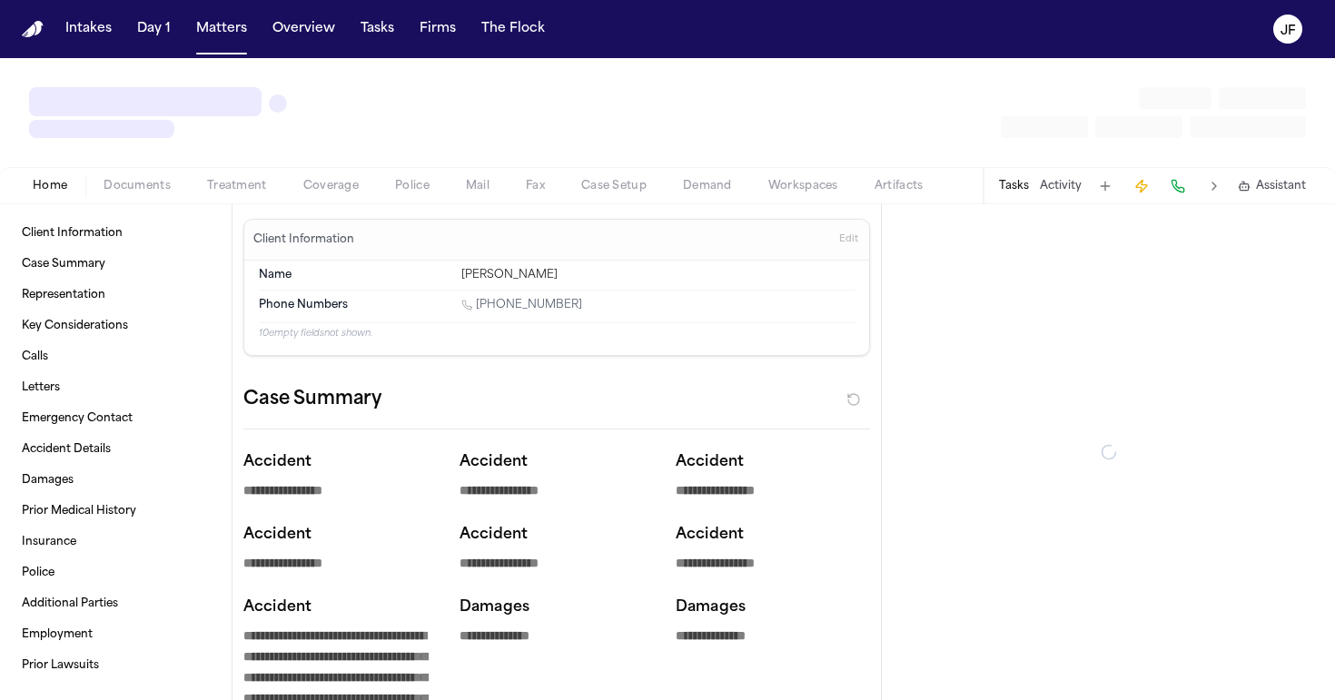
type textarea "*"
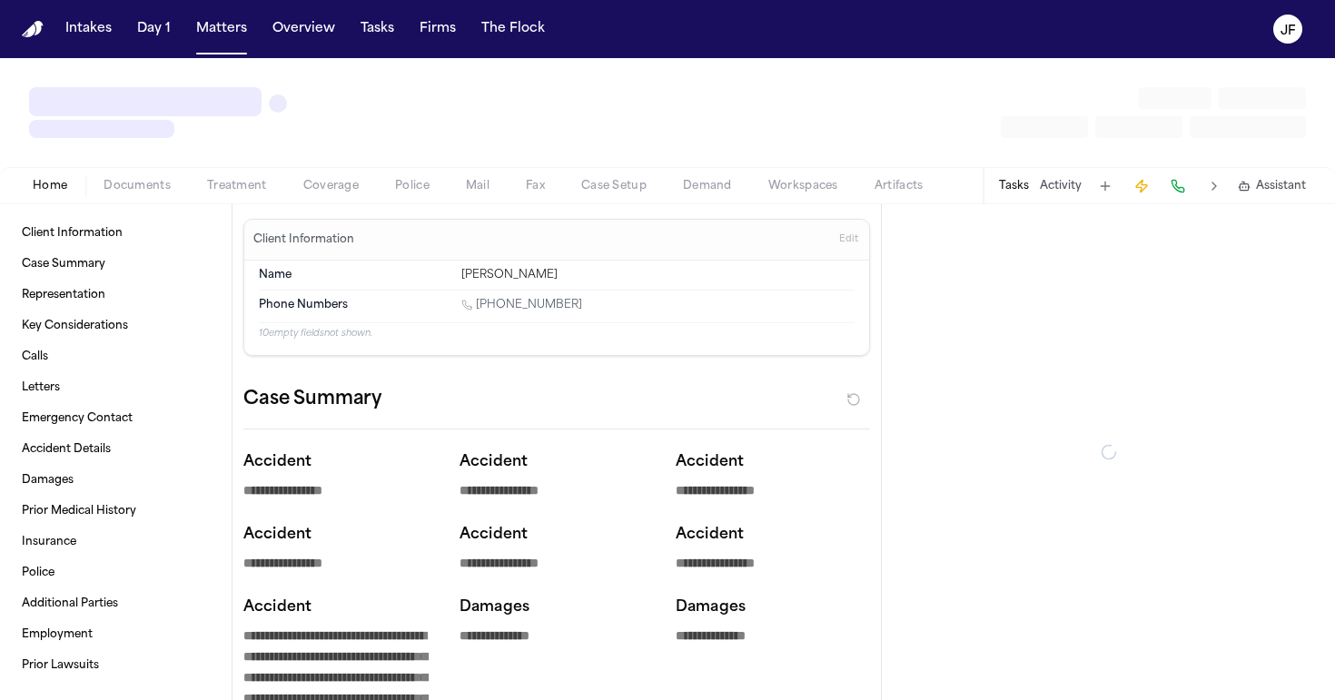
type textarea "*"
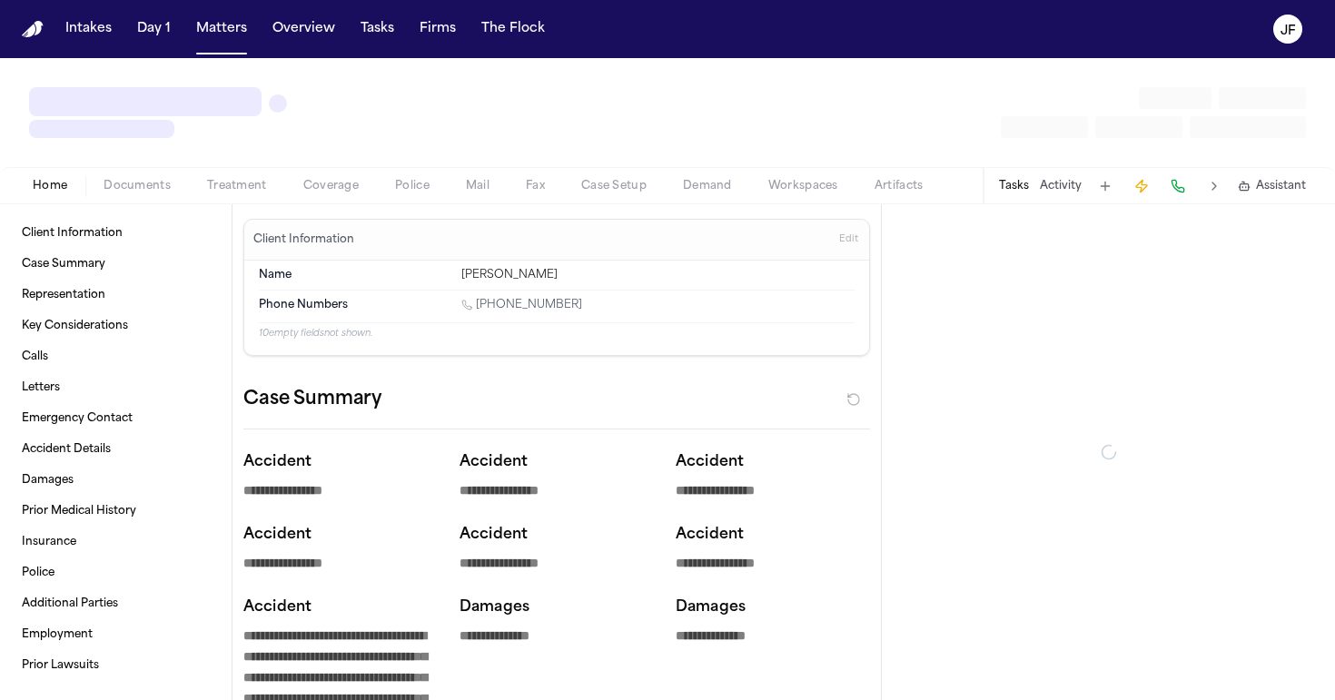
type textarea "*"
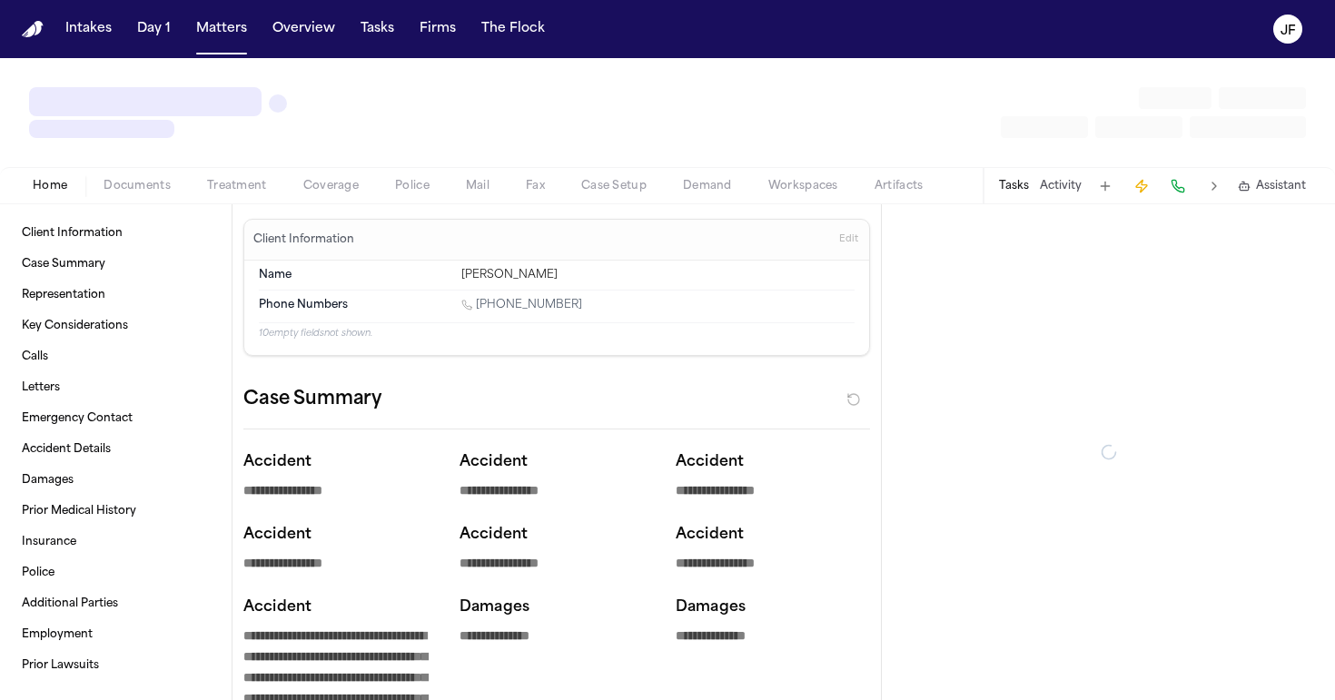
type textarea "*"
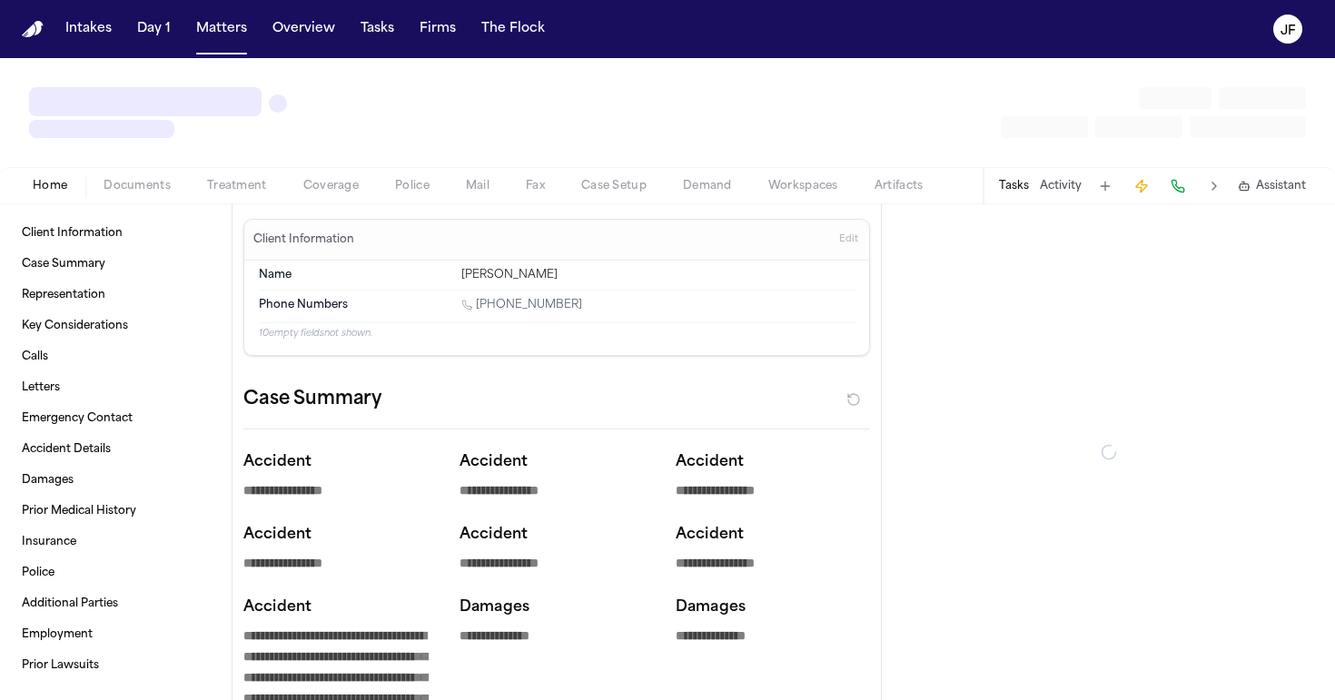
type textarea "*"
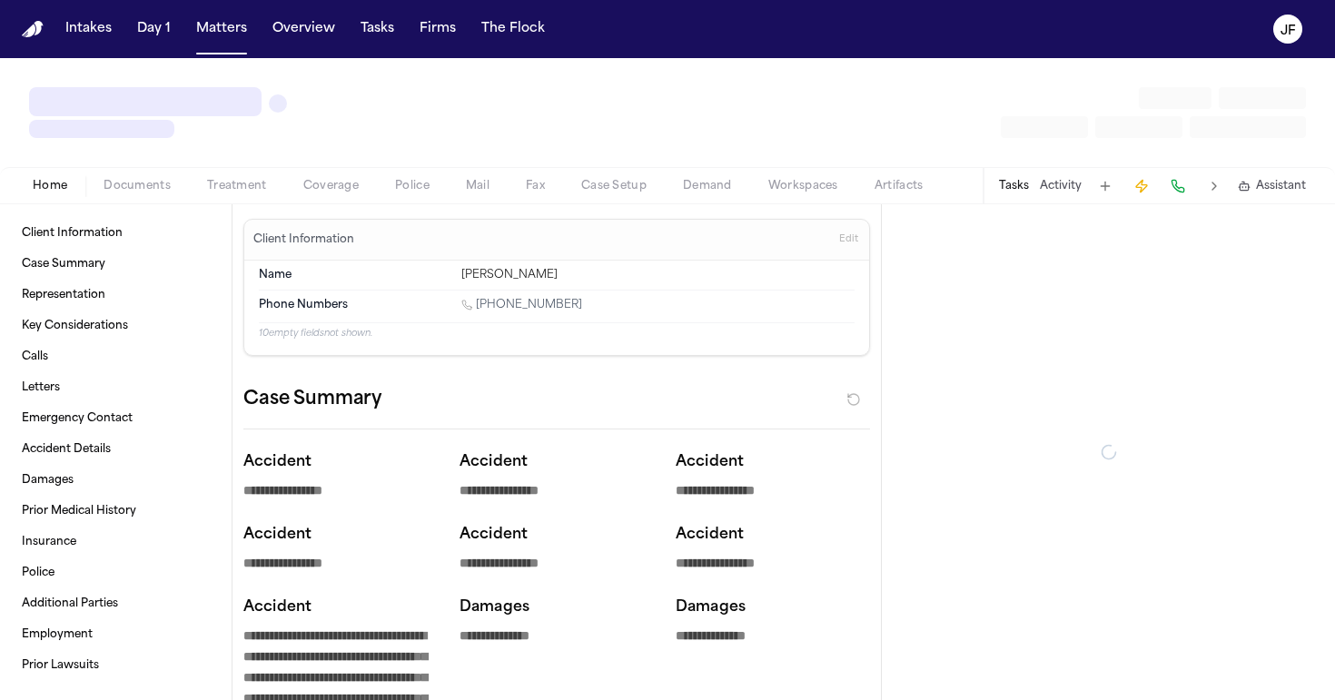
type textarea "*"
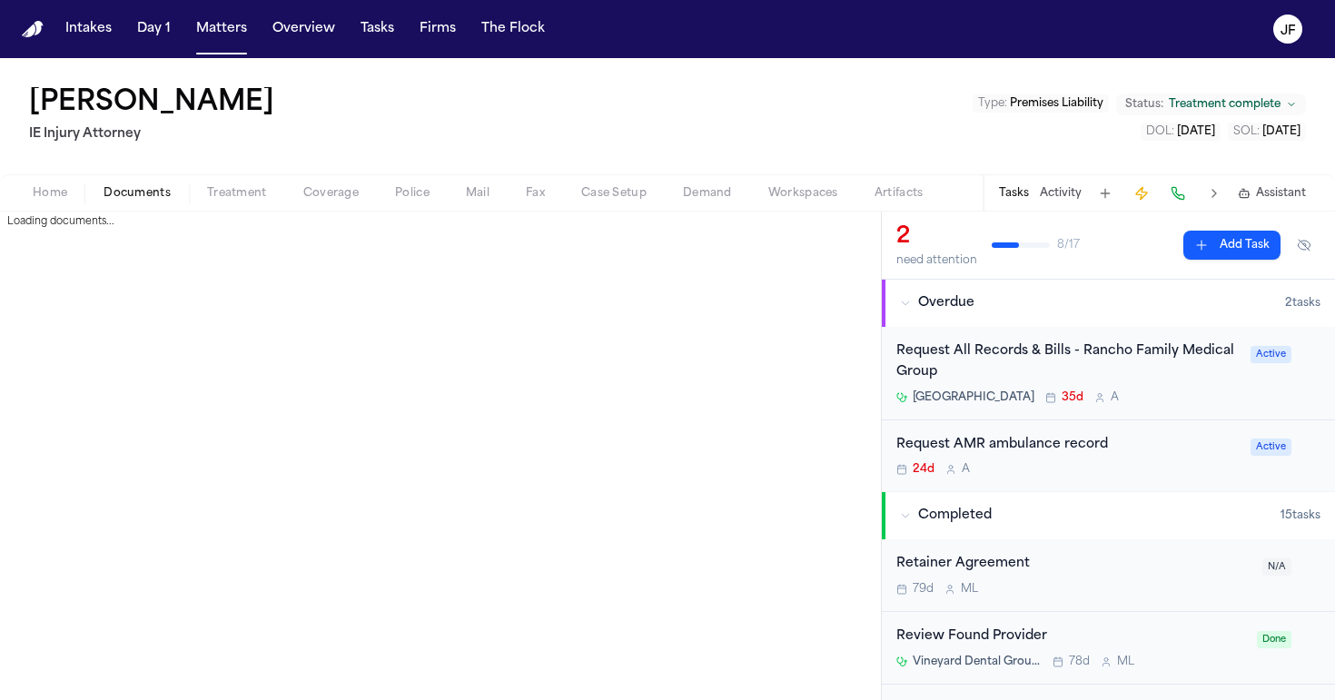
click at [133, 192] on span "Documents" at bounding box center [137, 193] width 67 height 15
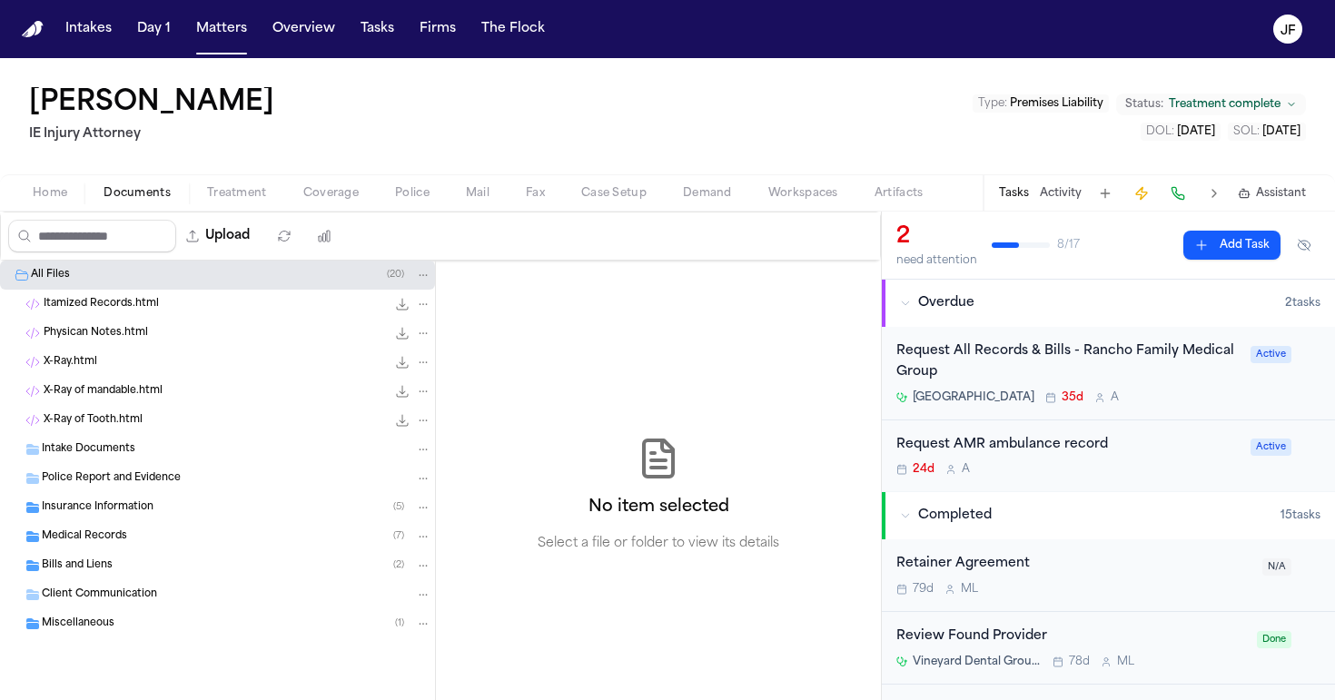
click at [1199, 357] on div "Request All Records & Bills - Rancho Family Medical Group" at bounding box center [1067, 362] width 343 height 42
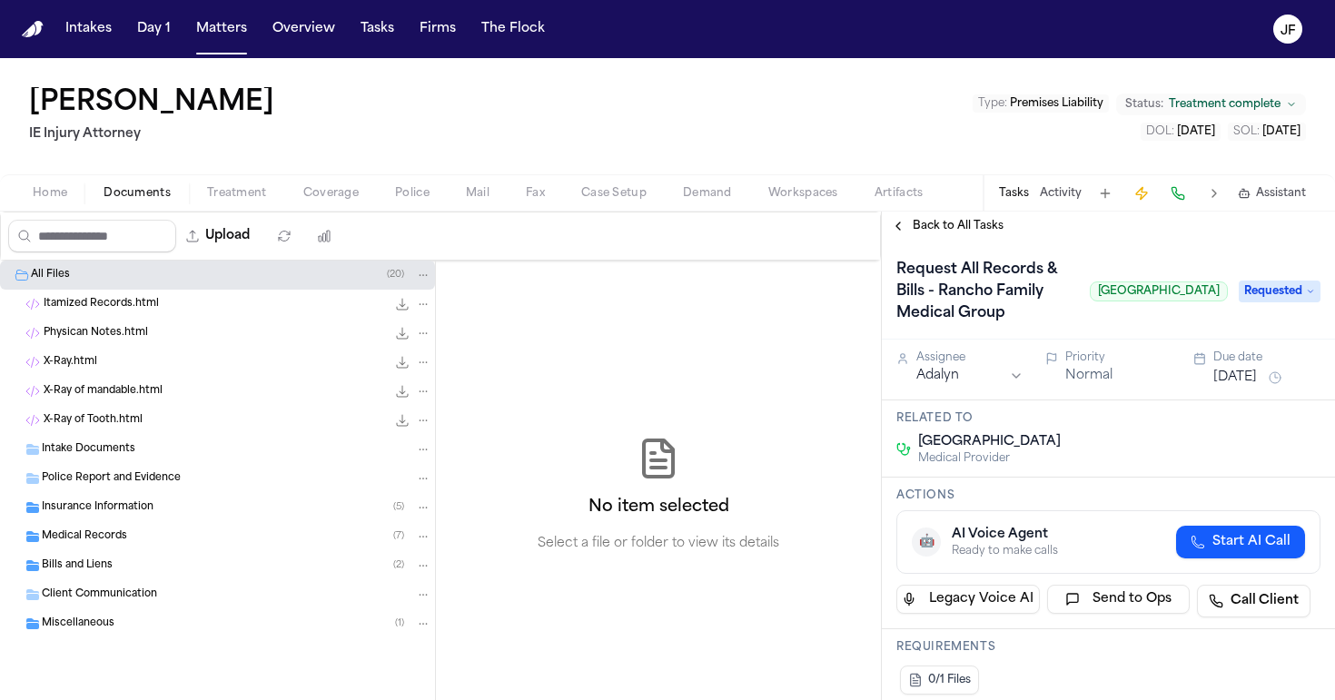
click at [1276, 287] on span "Requested" at bounding box center [1279, 292] width 82 height 22
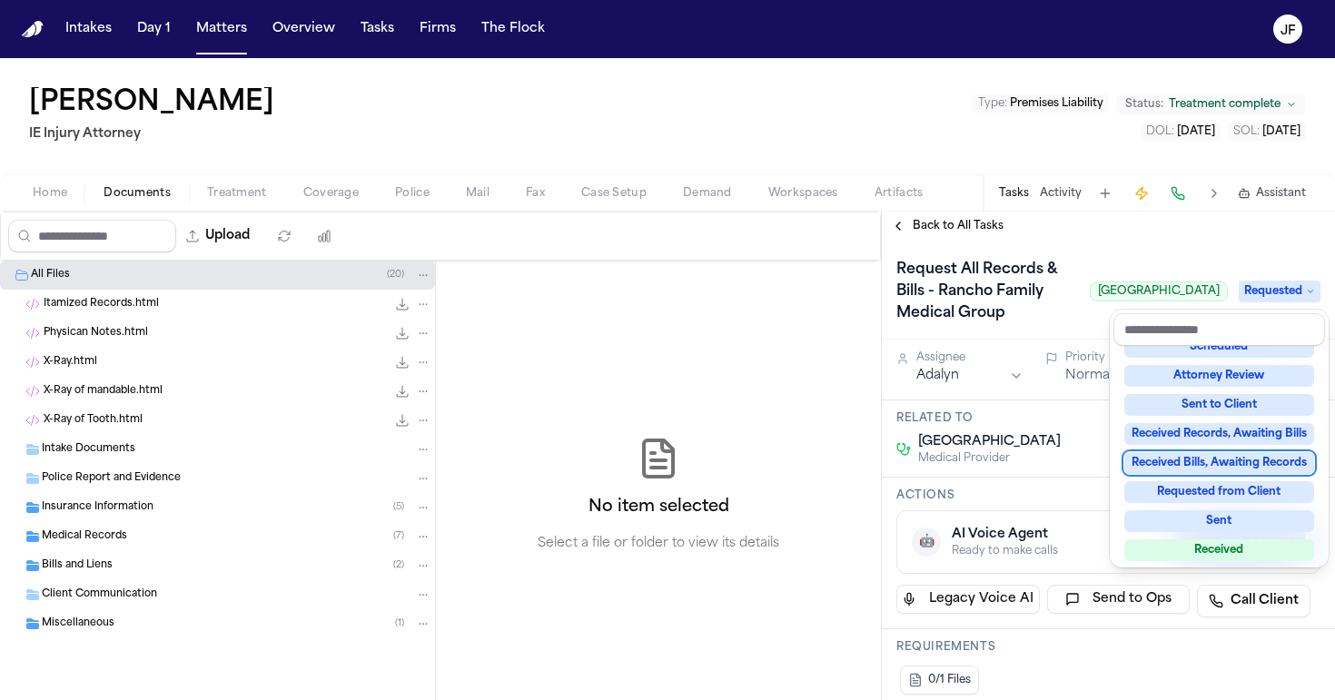
scroll to position [192, 0]
click at [931, 163] on div "[PERSON_NAME] IE Injury Attorney Type : Premises Liability Status: Treatment co…" at bounding box center [667, 379] width 1335 height 642
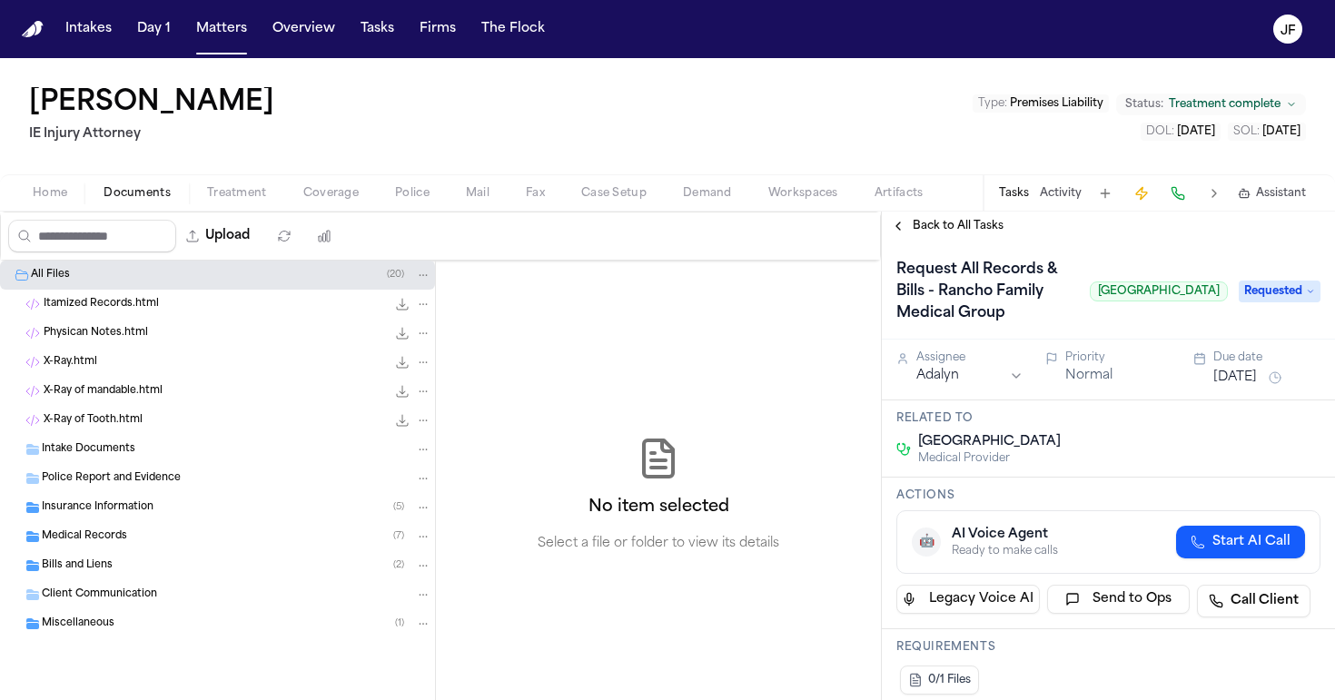
scroll to position [0, 0]
click at [97, 510] on span "Insurance Information" at bounding box center [98, 507] width 112 height 15
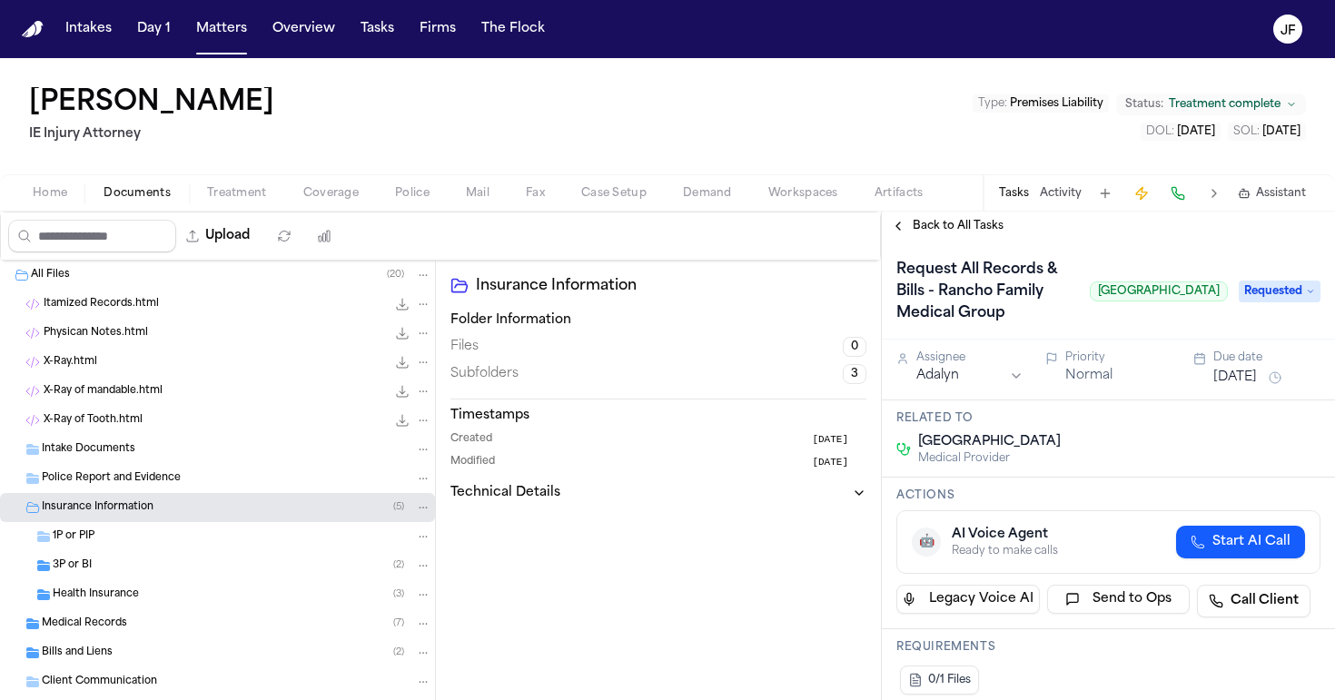
click at [109, 603] on div "Health Insurance ( 3 )" at bounding box center [217, 594] width 435 height 29
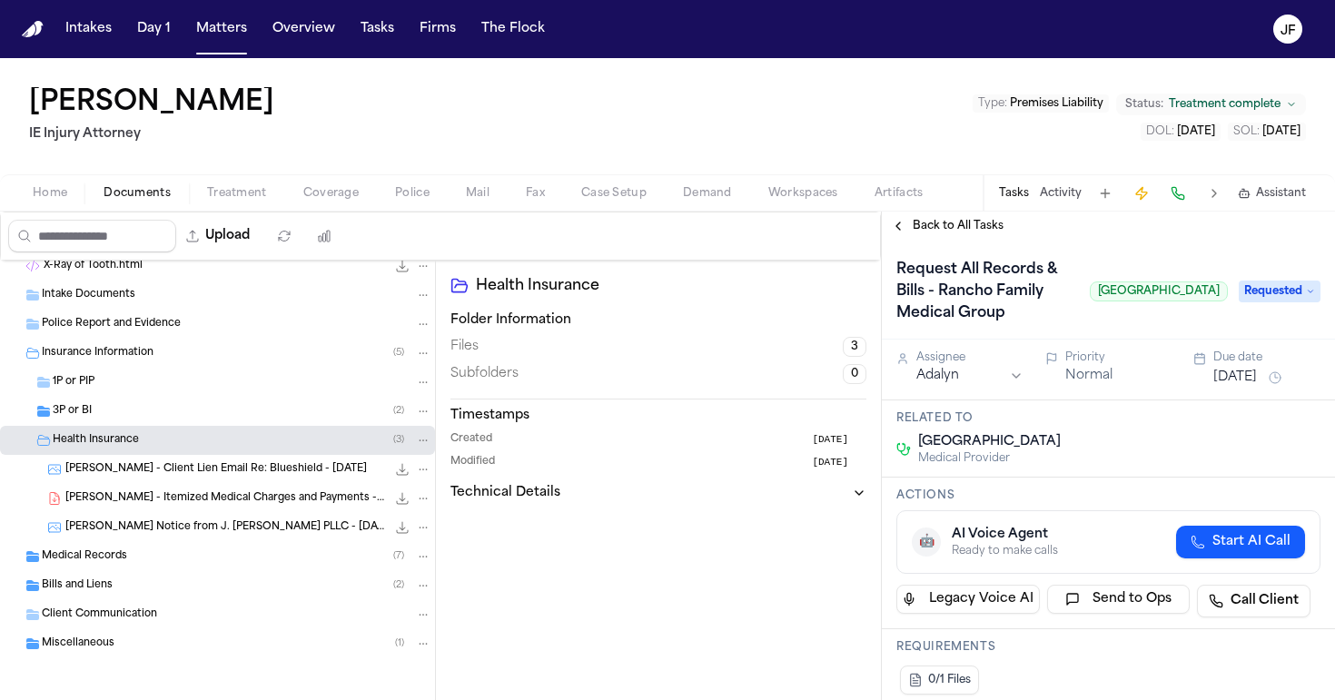
click at [133, 548] on div "Medical Records ( 7 )" at bounding box center [217, 556] width 435 height 29
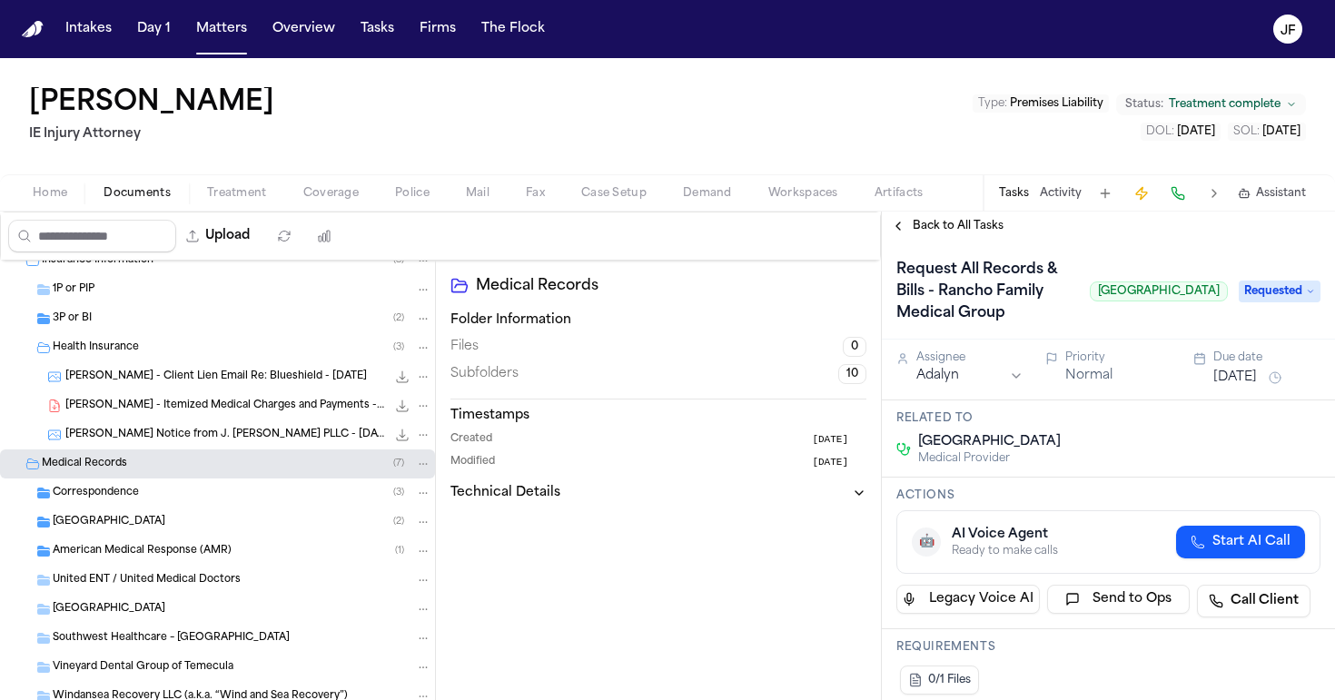
scroll to position [271, 0]
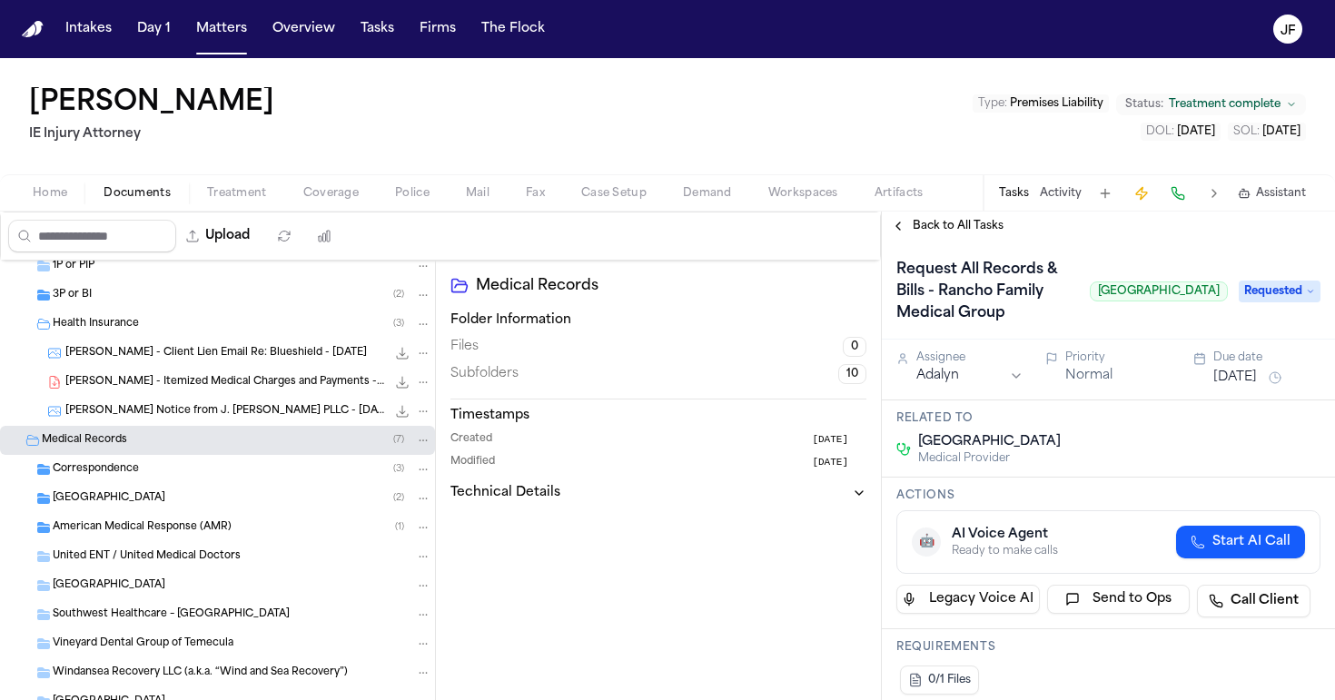
click at [145, 466] on div "Correspondence ( 3 )" at bounding box center [242, 469] width 379 height 16
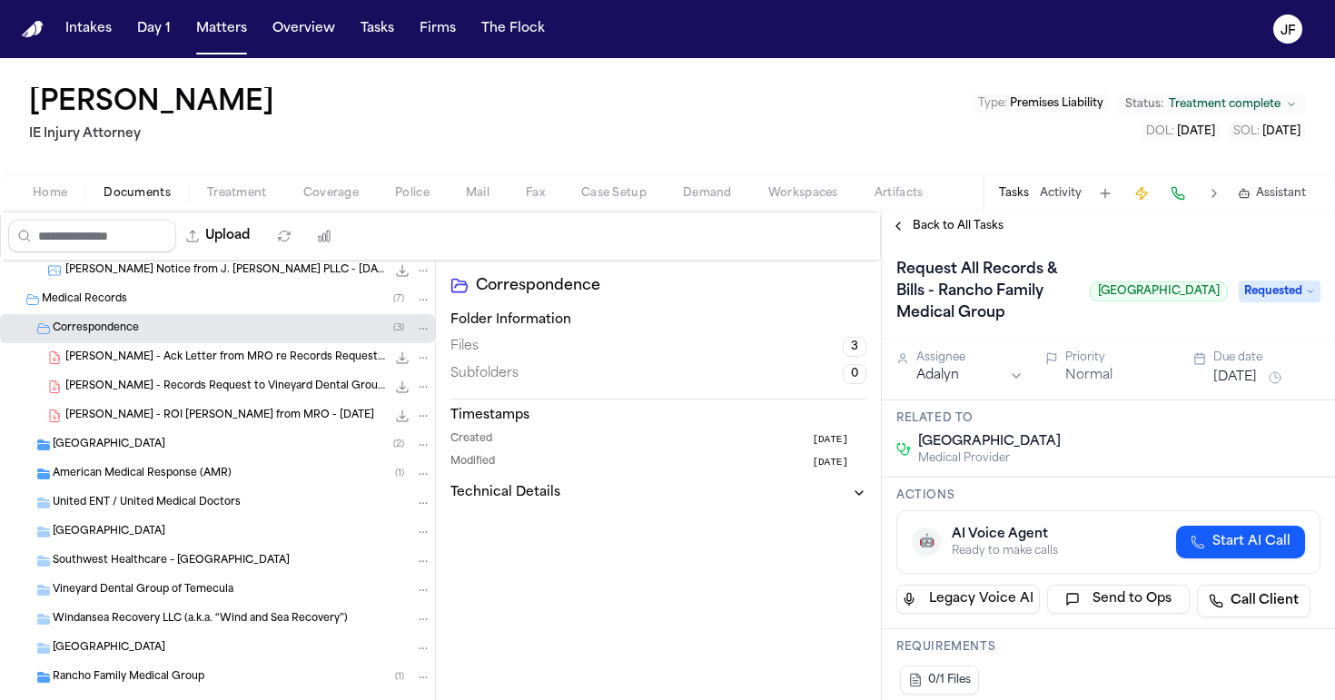
scroll to position [416, 0]
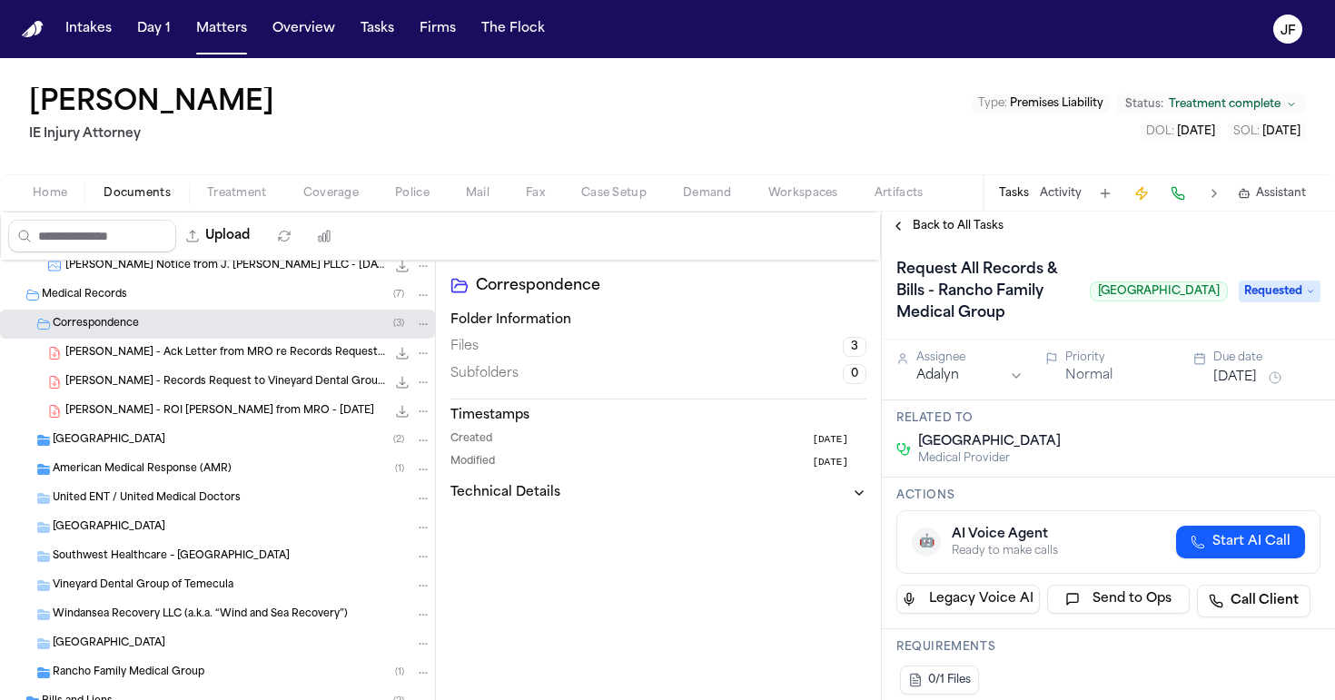
click at [183, 450] on div "[GEOGRAPHIC_DATA] ( 2 )" at bounding box center [217, 440] width 435 height 29
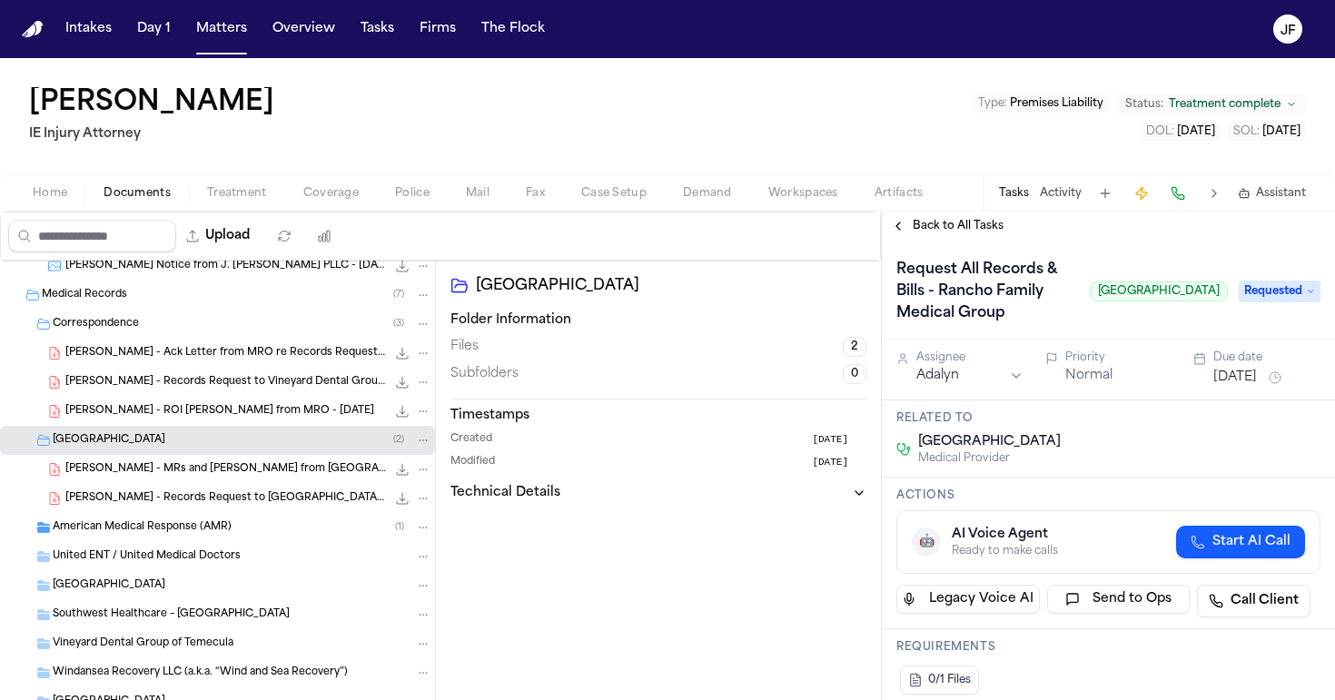
click at [183, 469] on span "[PERSON_NAME] - MRs and [PERSON_NAME] from [GEOGRAPHIC_DATA] - [DATE] to [DATE]" at bounding box center [225, 469] width 321 height 15
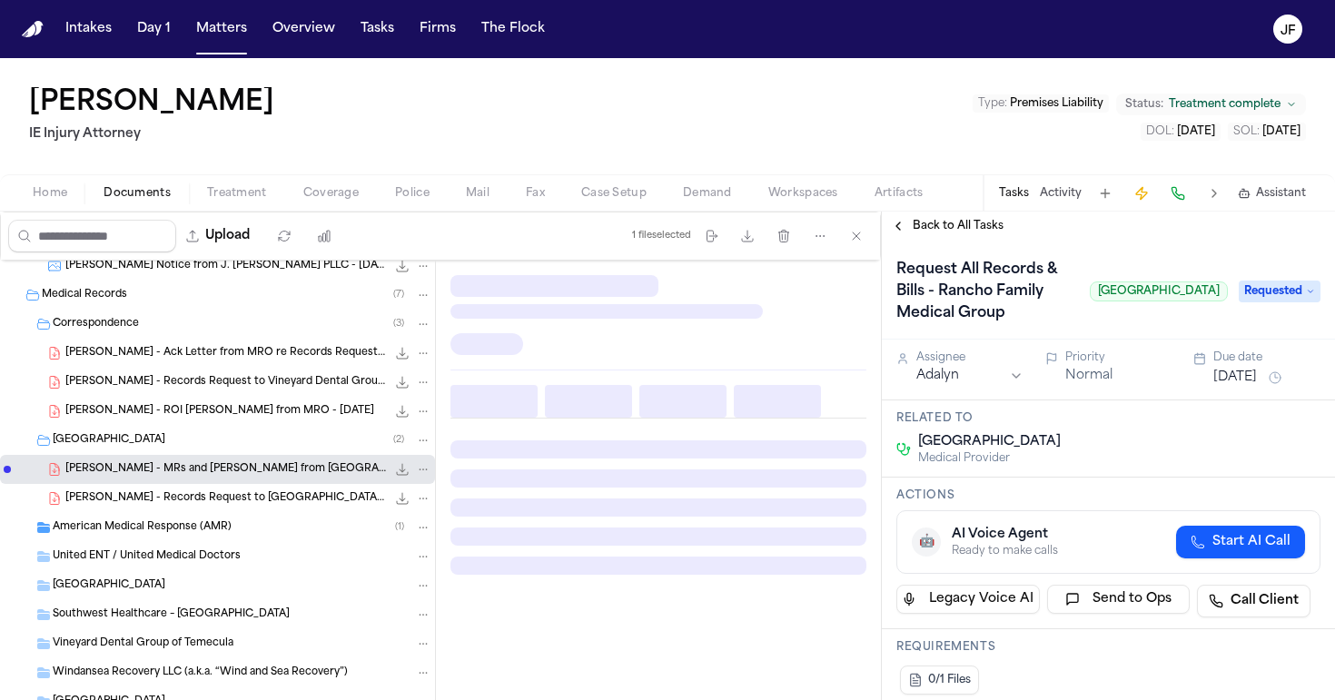
click at [183, 437] on div "[GEOGRAPHIC_DATA] ( 2 )" at bounding box center [242, 440] width 379 height 16
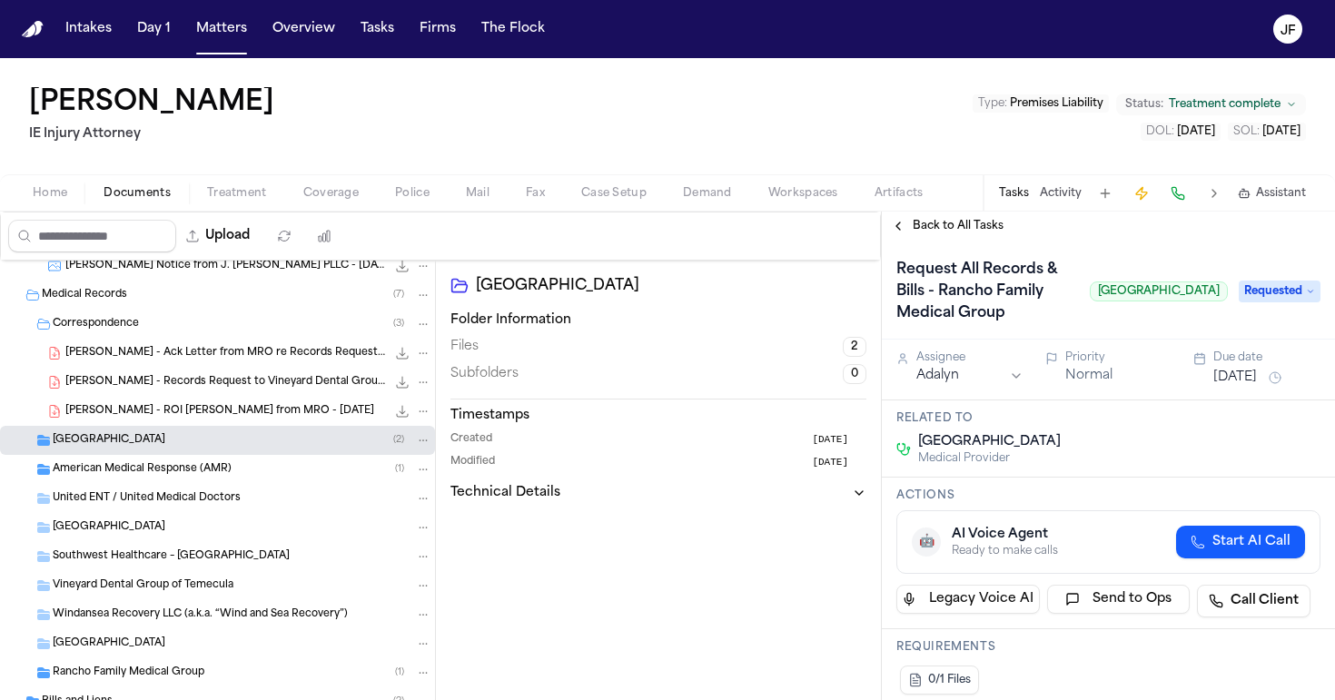
click at [184, 316] on div "Correspondence ( 3 )" at bounding box center [242, 324] width 379 height 16
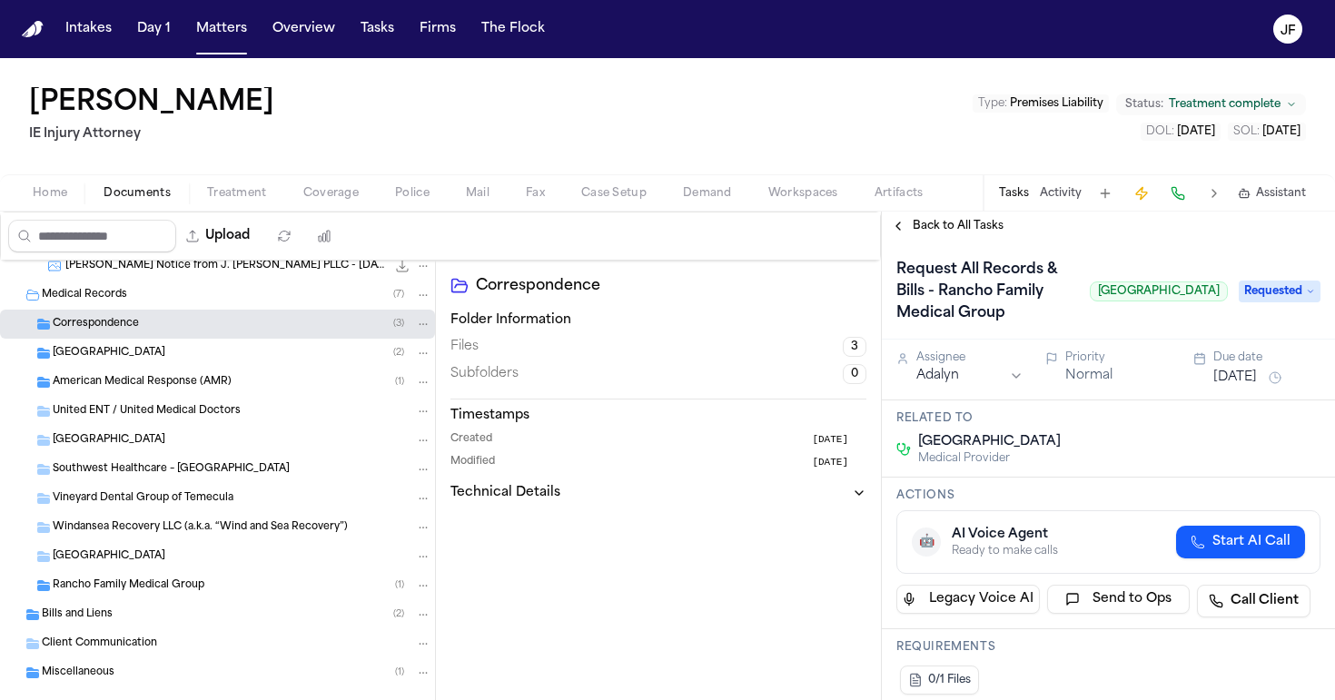
click at [182, 394] on div "American Medical Response (AMR) ( 1 )" at bounding box center [217, 382] width 435 height 29
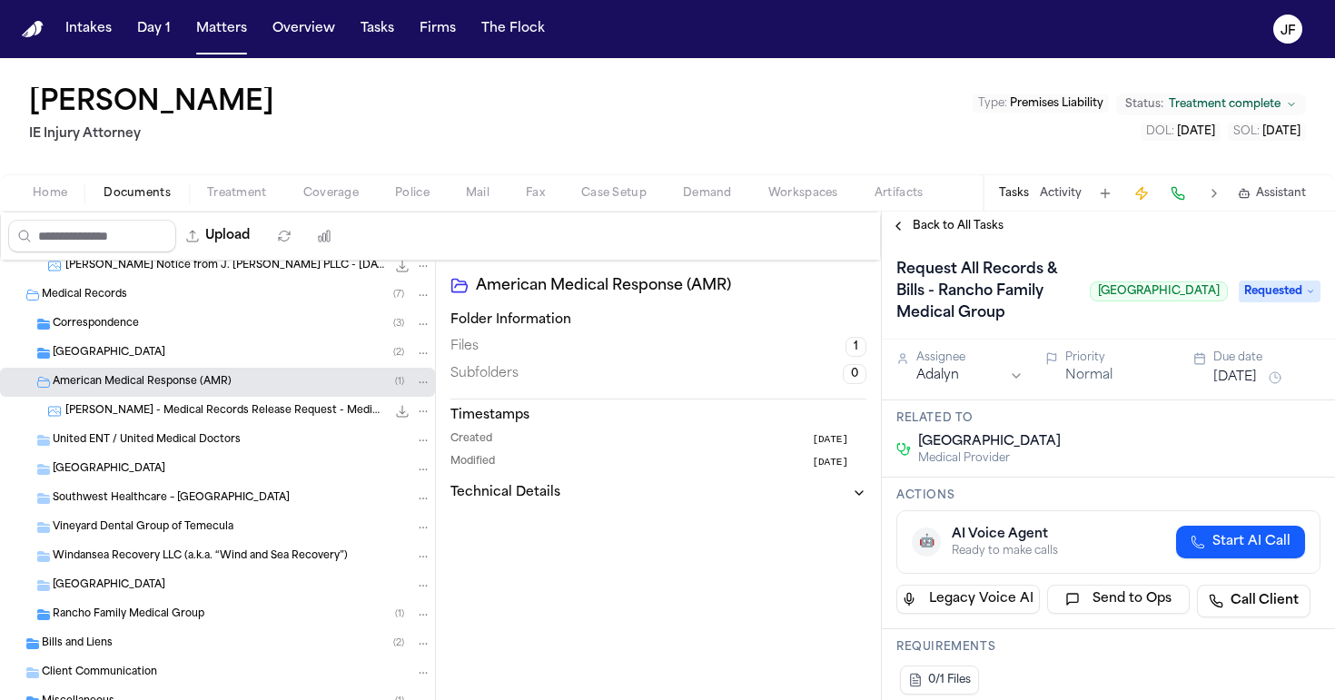
click at [192, 383] on span "American Medical Response (AMR)" at bounding box center [142, 382] width 179 height 15
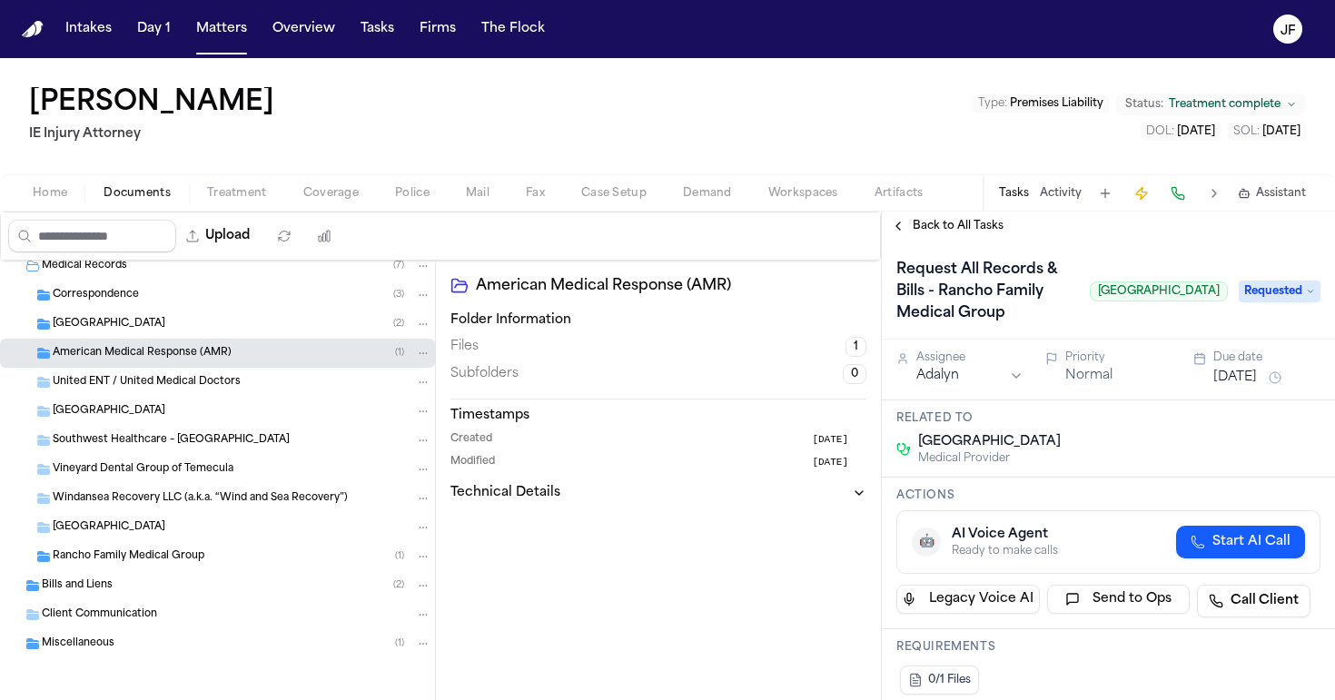
scroll to position [445, 0]
click at [173, 560] on span "Rancho Family Medical Group" at bounding box center [129, 556] width 152 height 15
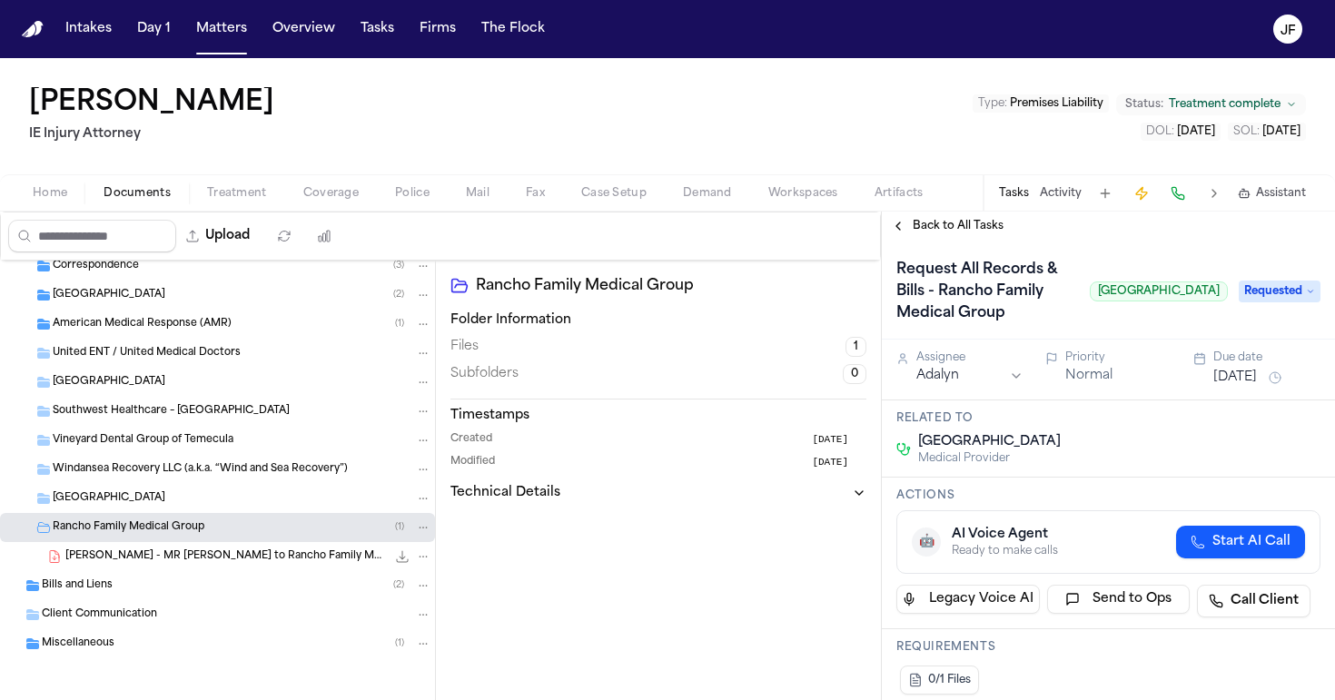
scroll to position [474, 0]
click at [195, 560] on span "[PERSON_NAME] - MR [PERSON_NAME] to Rancho Family Medical Group - [DATE]" at bounding box center [225, 556] width 321 height 15
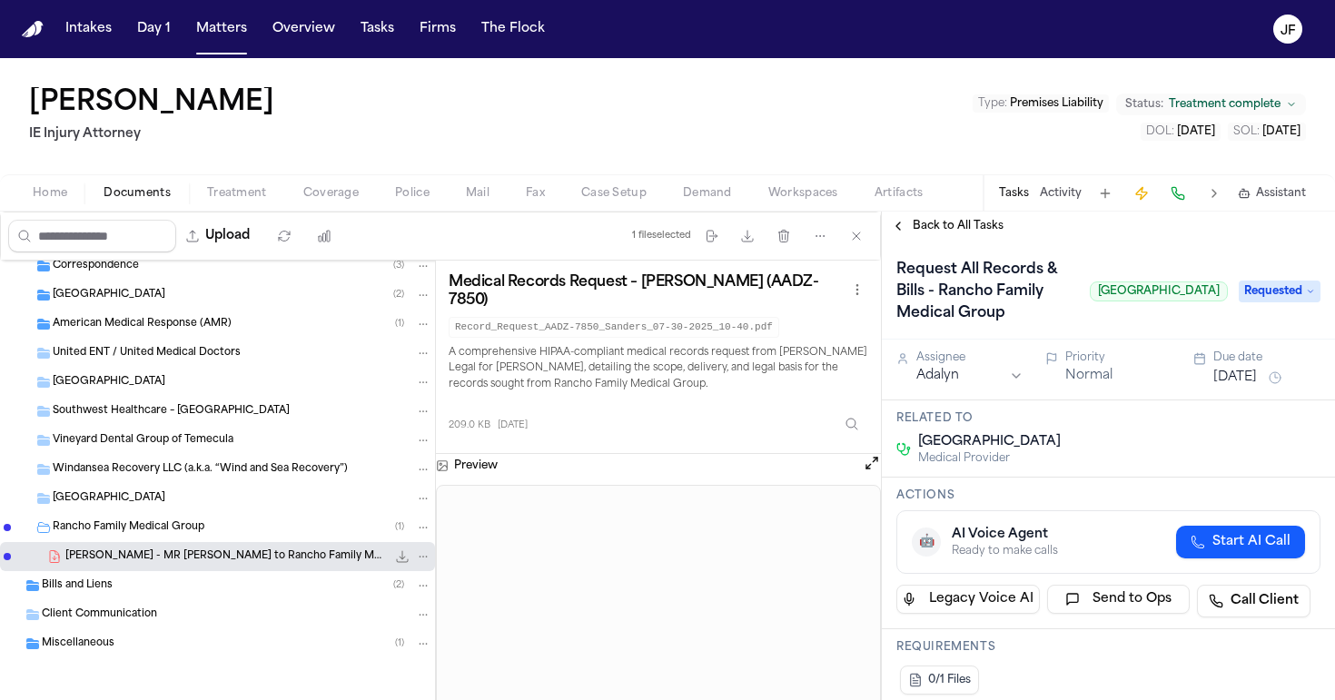
scroll to position [0, 0]
